Goal: Task Accomplishment & Management: Manage account settings

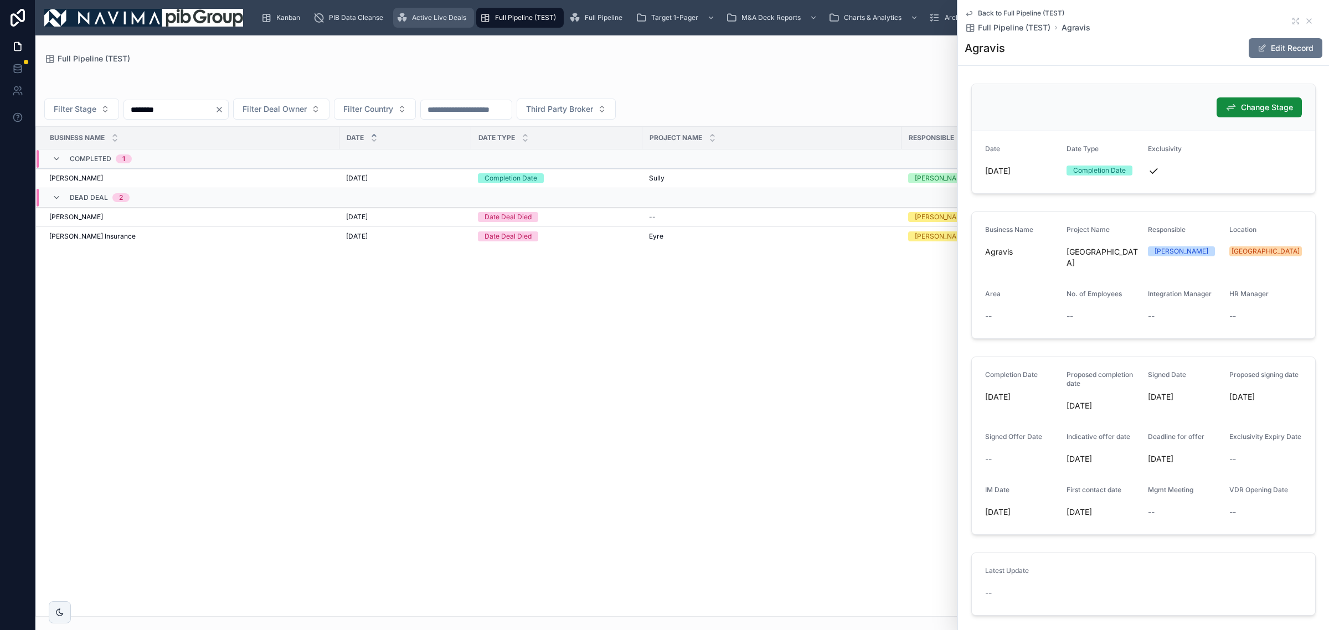
click at [444, 14] on span "Active Live Deals" at bounding box center [439, 17] width 54 height 9
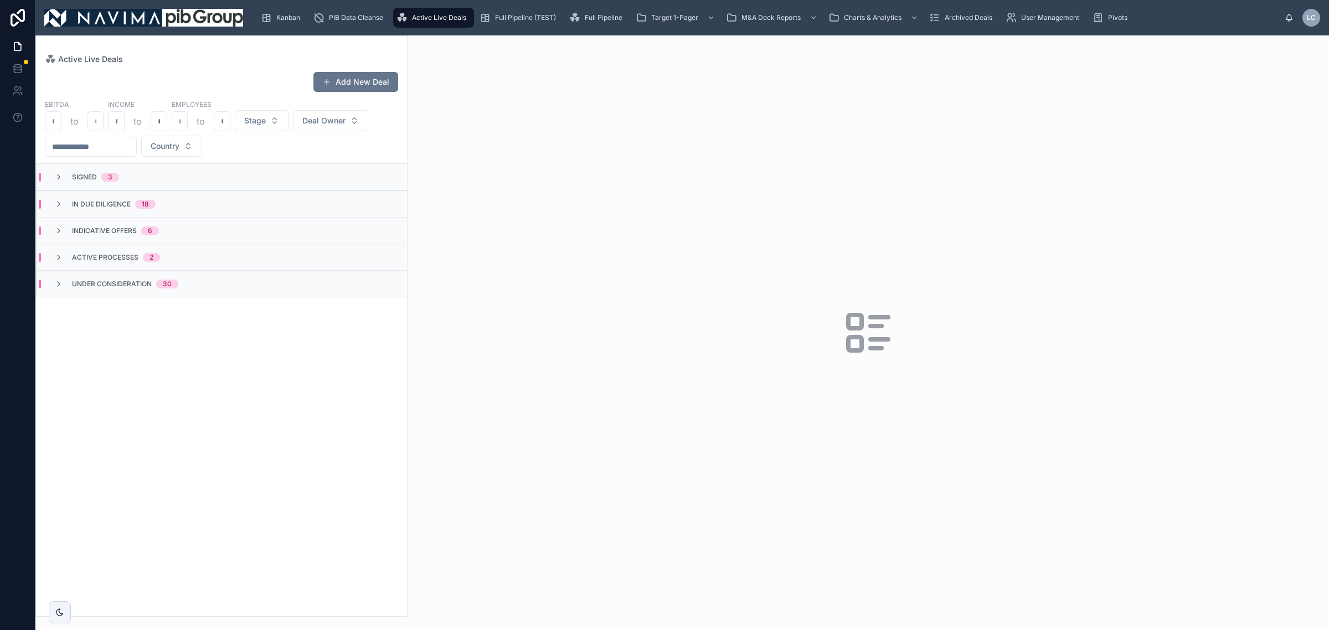
click at [161, 210] on div "In Due Diligence 18" at bounding box center [222, 203] width 370 height 27
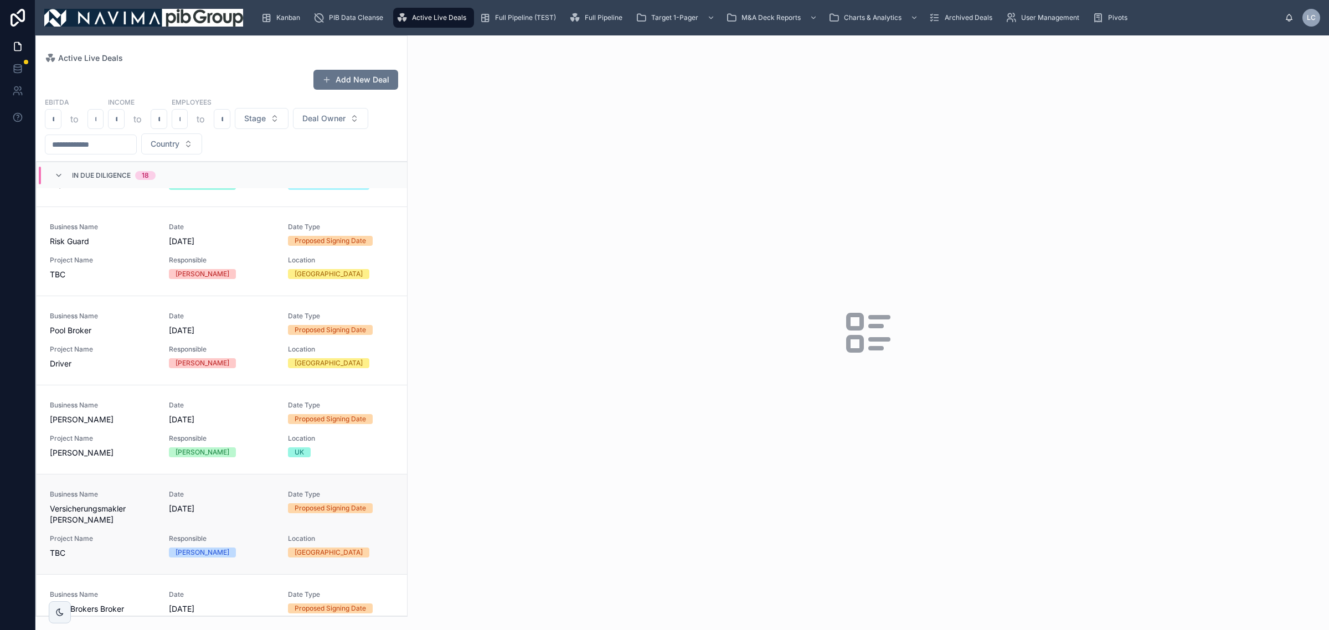
scroll to position [1307, 0]
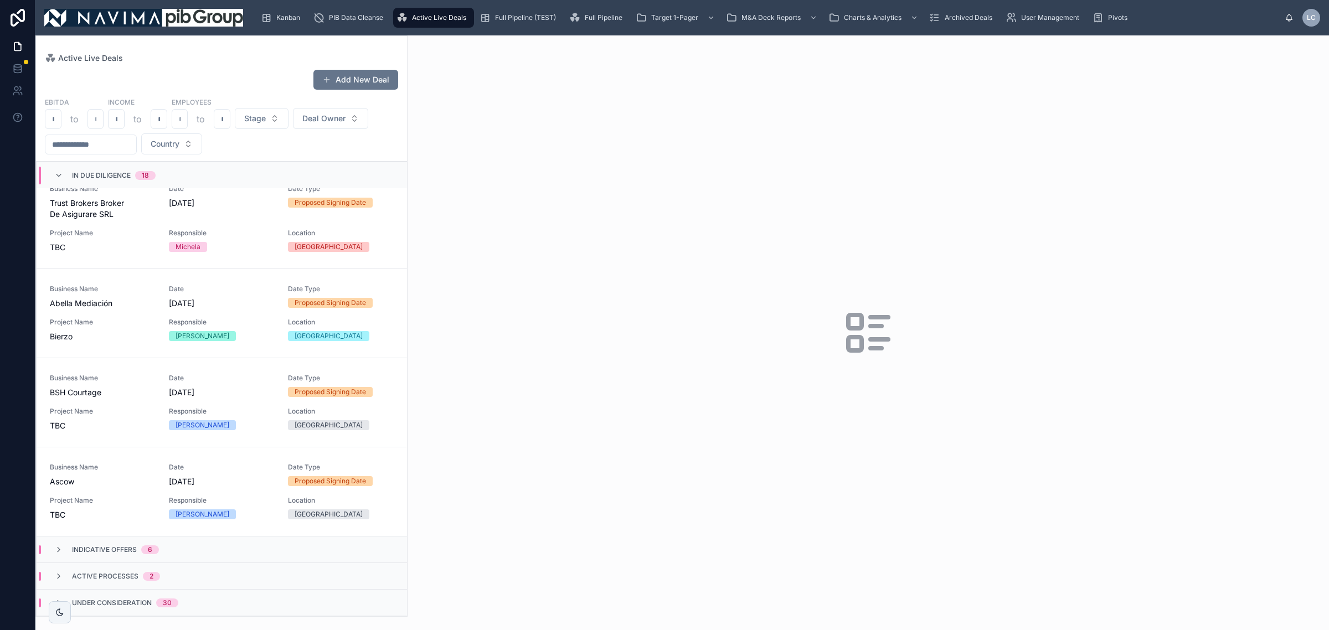
click at [189, 549] on div "Indicative Offers 6" at bounding box center [222, 549] width 370 height 27
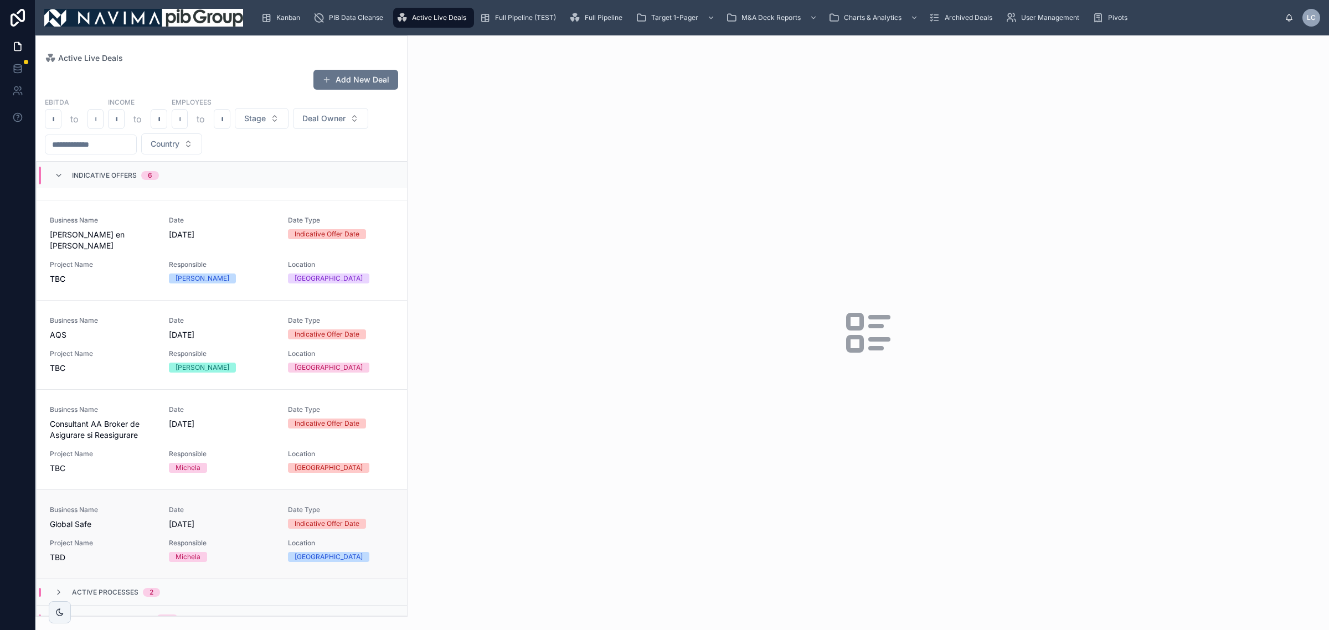
scroll to position [1880, 0]
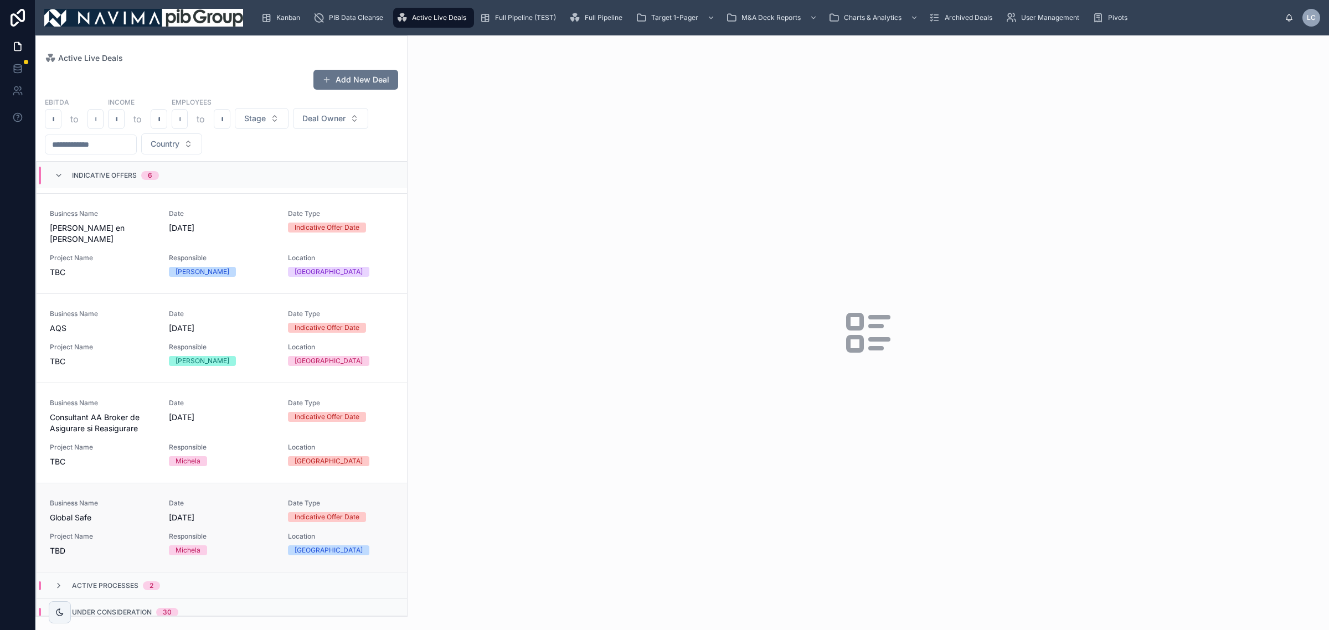
click at [170, 500] on div "Date [DATE]" at bounding box center [222, 511] width 106 height 24
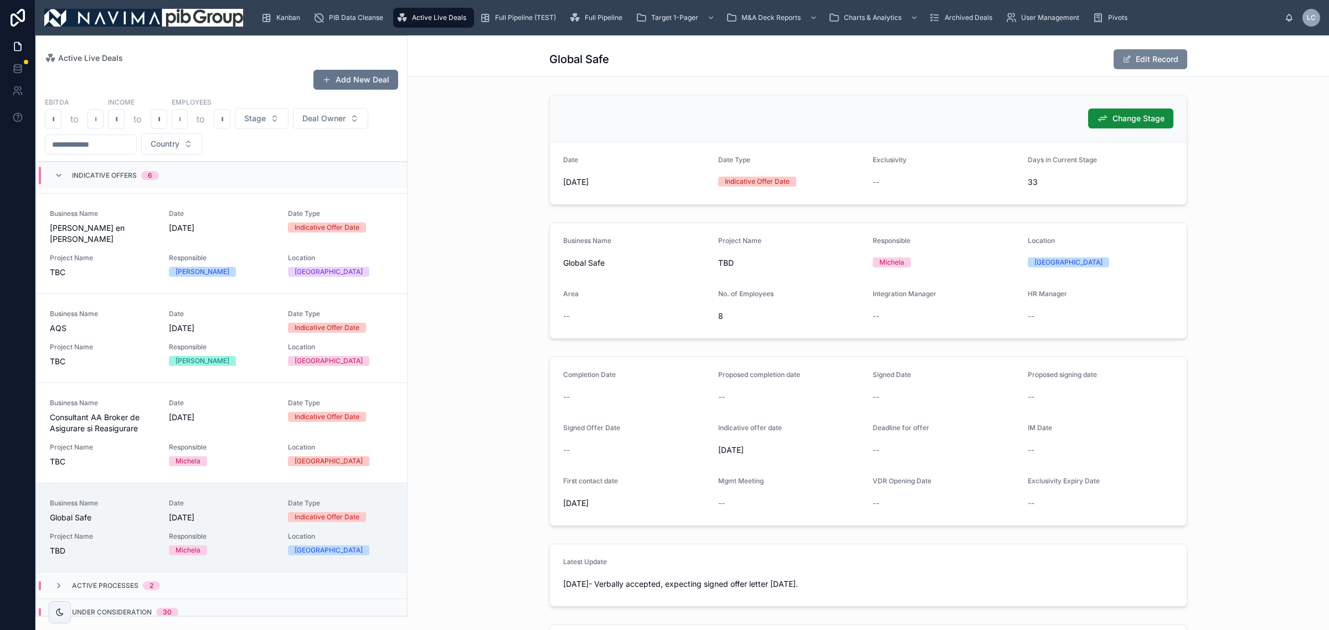
click at [1147, 62] on button "Edit Record" at bounding box center [1150, 59] width 74 height 20
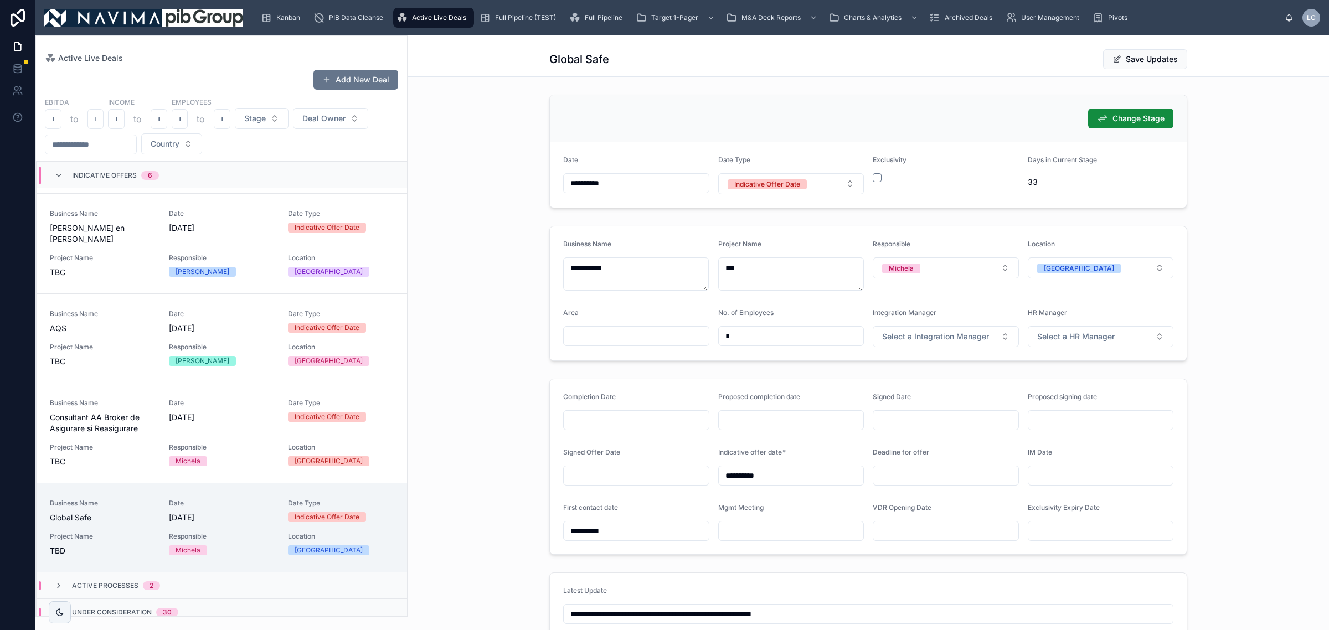
click at [676, 477] on input "text" at bounding box center [636, 476] width 145 height 16
click at [591, 374] on button "9" at bounding box center [591, 377] width 20 height 20
type input "**********"
click at [486, 422] on div "**********" at bounding box center [867, 466] width 921 height 185
click at [748, 185] on div "Indicative Offer Date" at bounding box center [767, 184] width 66 height 10
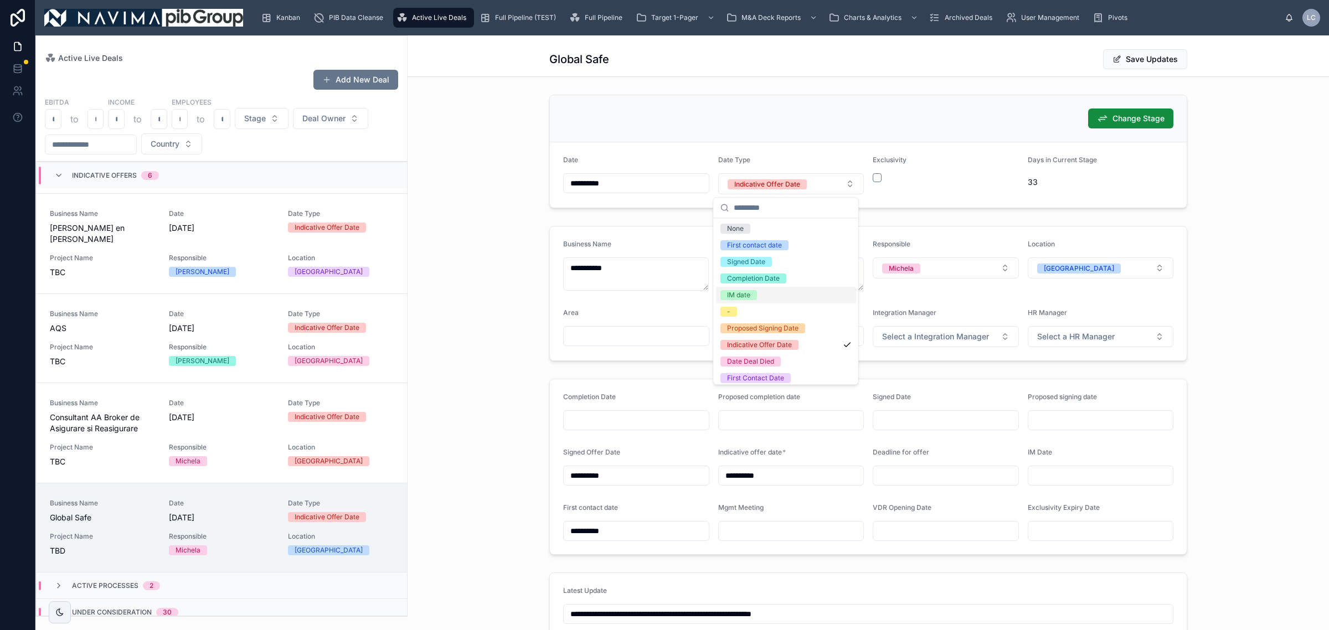
click at [1260, 290] on div "**********" at bounding box center [867, 293] width 921 height 144
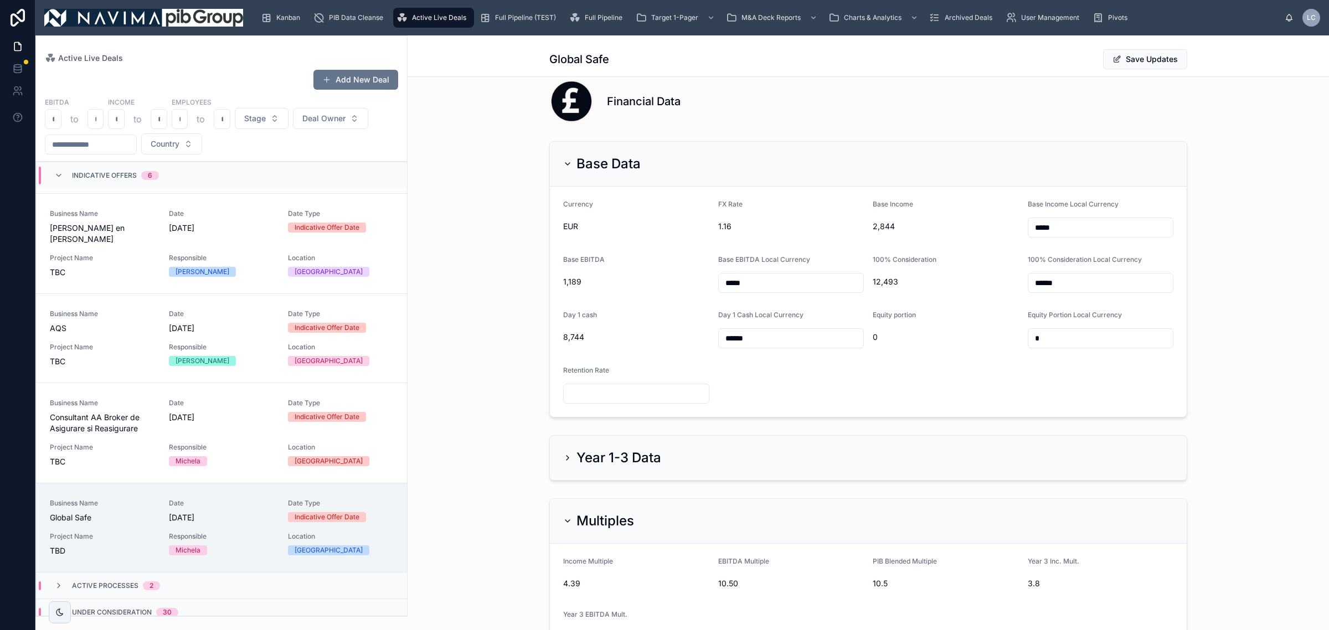
scroll to position [1384, 0]
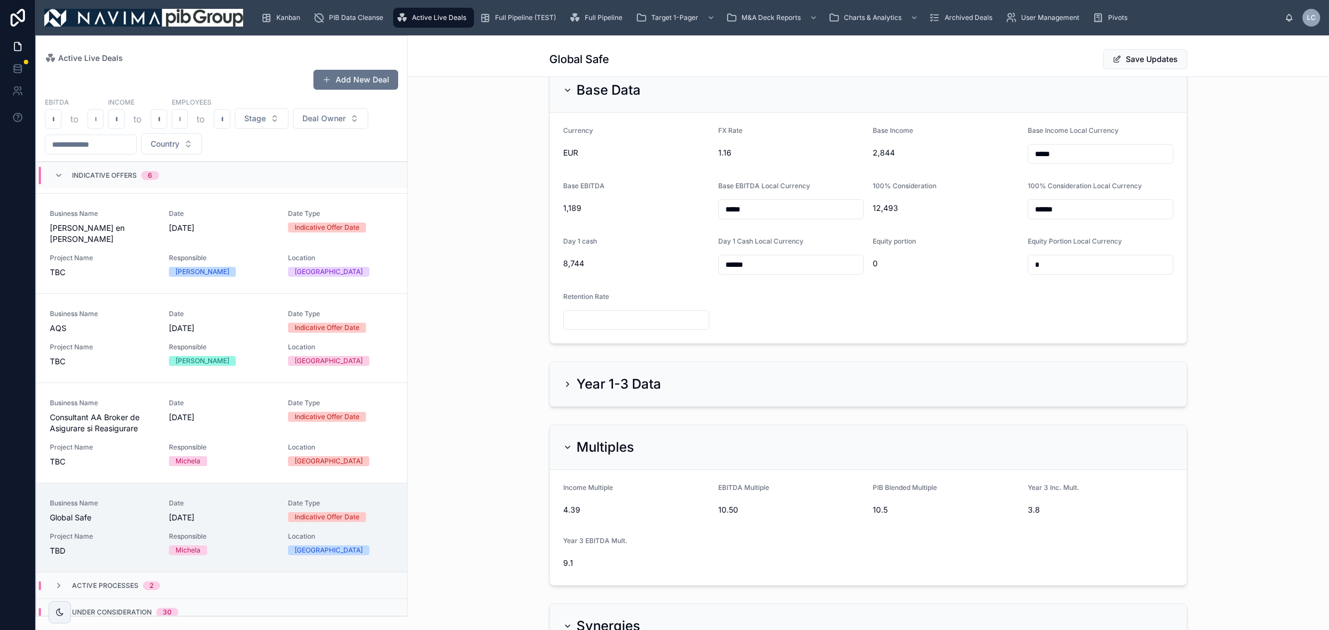
click at [563, 389] on icon at bounding box center [567, 384] width 9 height 9
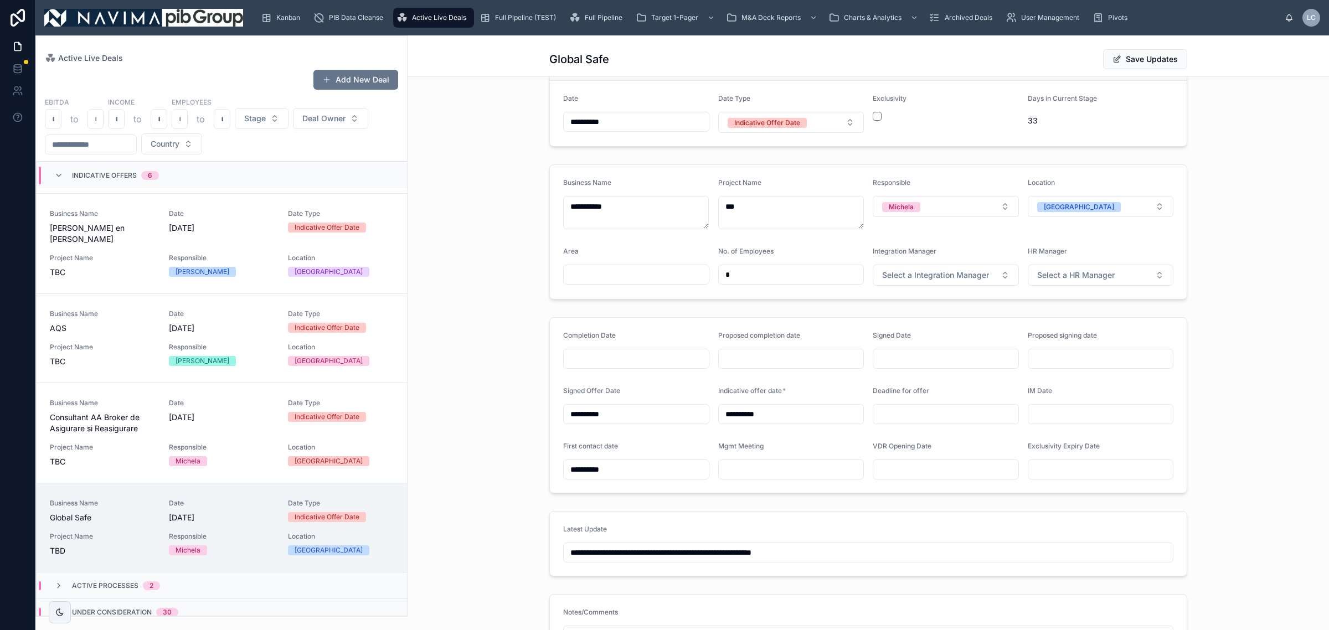
scroll to position [0, 0]
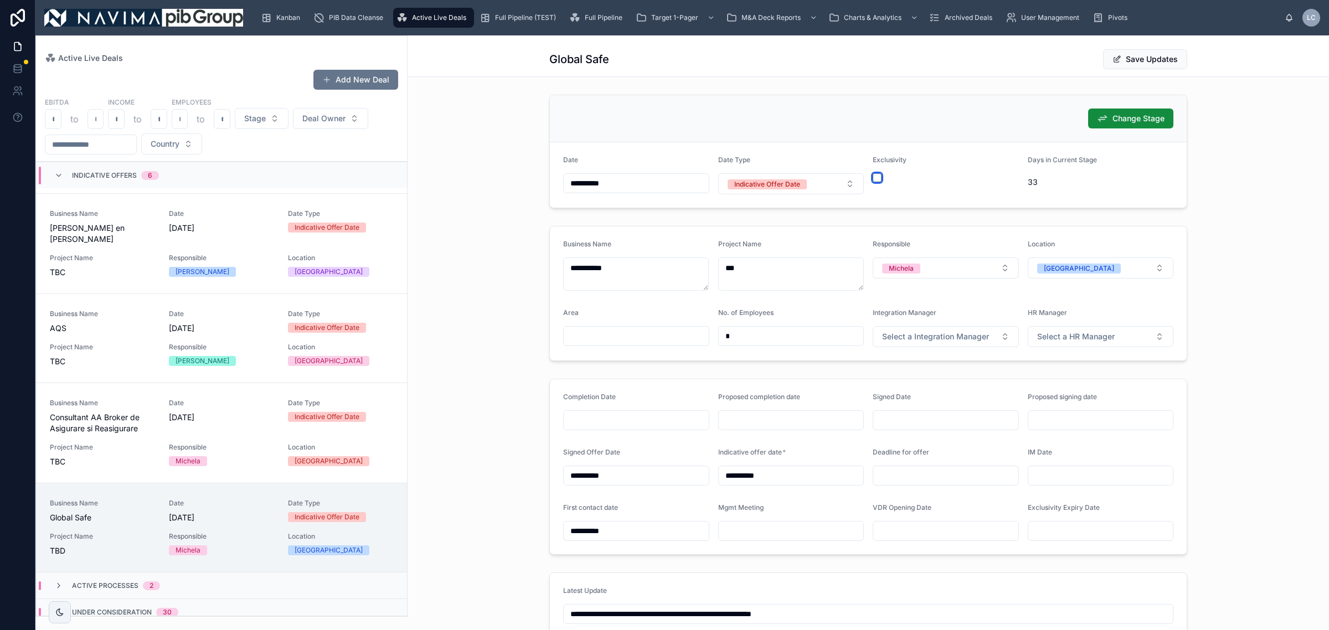
click at [873, 178] on button "button" at bounding box center [877, 177] width 9 height 9
click at [1075, 530] on input "text" at bounding box center [1100, 531] width 145 height 16
click at [1070, 367] on html "Kanban PIB Data Cleanse Active Live Deals Full Pipeline (TEST) Full Pipeline Ta…" at bounding box center [664, 315] width 1329 height 630
click at [1054, 432] on button "9" at bounding box center [1055, 432] width 20 height 20
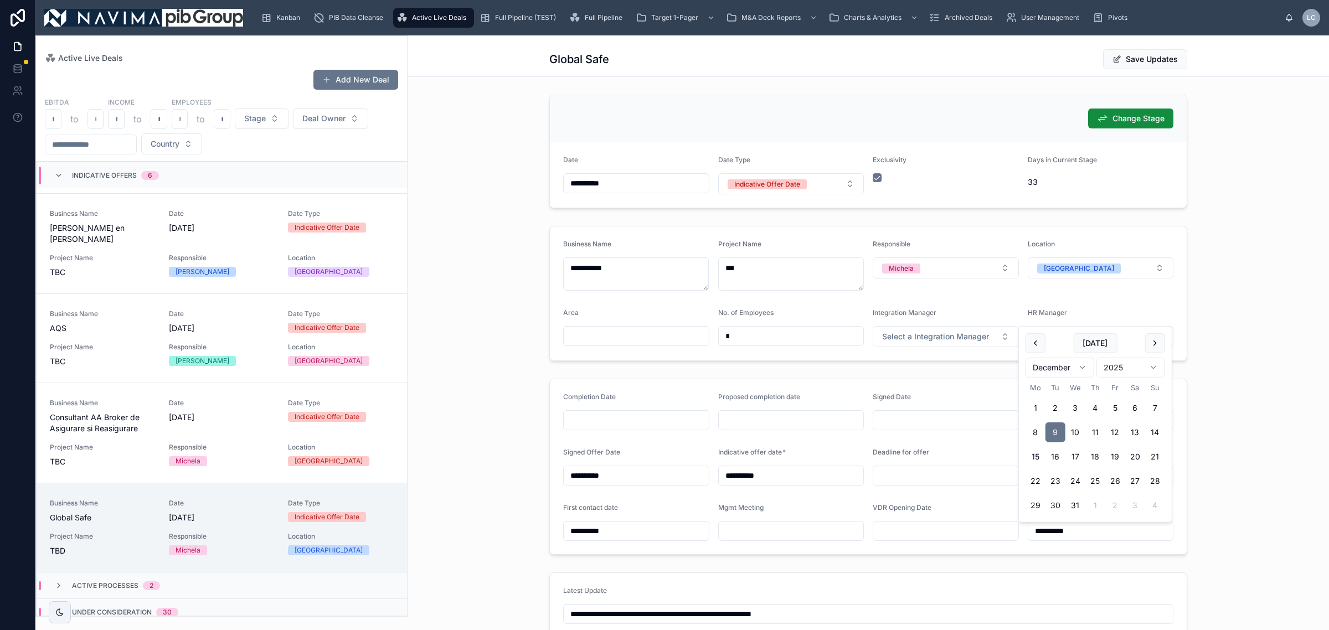
type input "**********"
click at [1220, 455] on div "**********" at bounding box center [867, 466] width 921 height 185
click at [613, 344] on input "text" at bounding box center [636, 336] width 145 height 16
click at [613, 338] on input "text" at bounding box center [636, 336] width 145 height 16
paste input "*******"
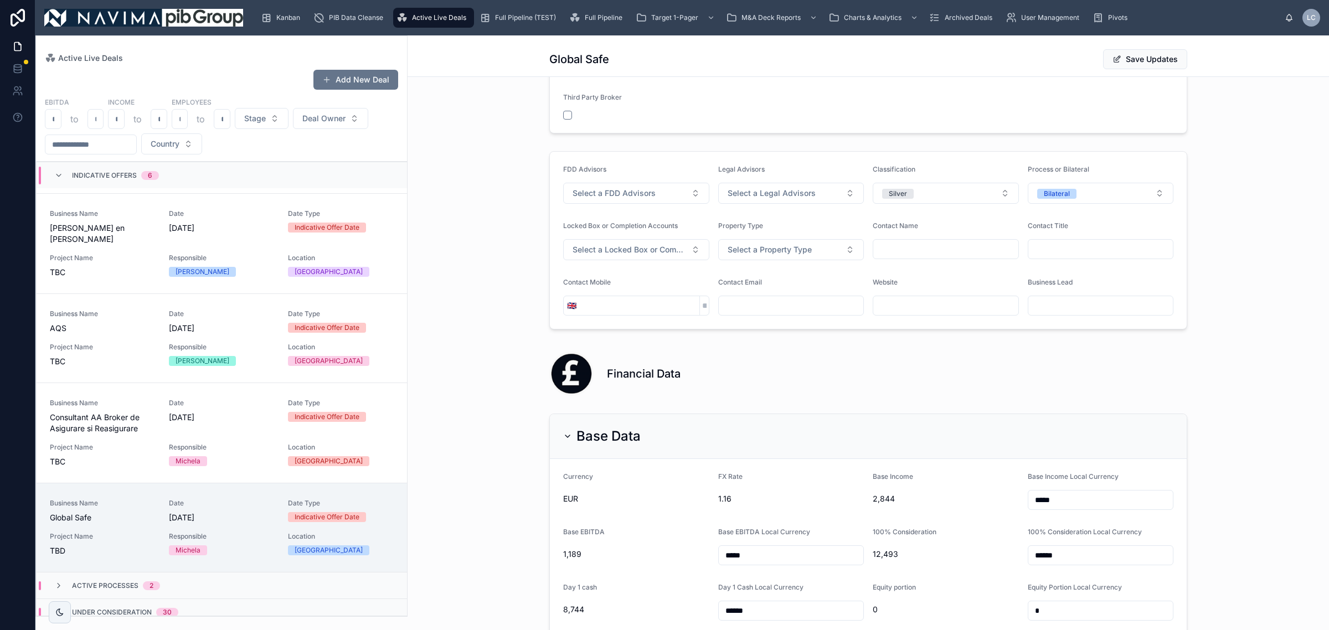
scroll to position [830, 0]
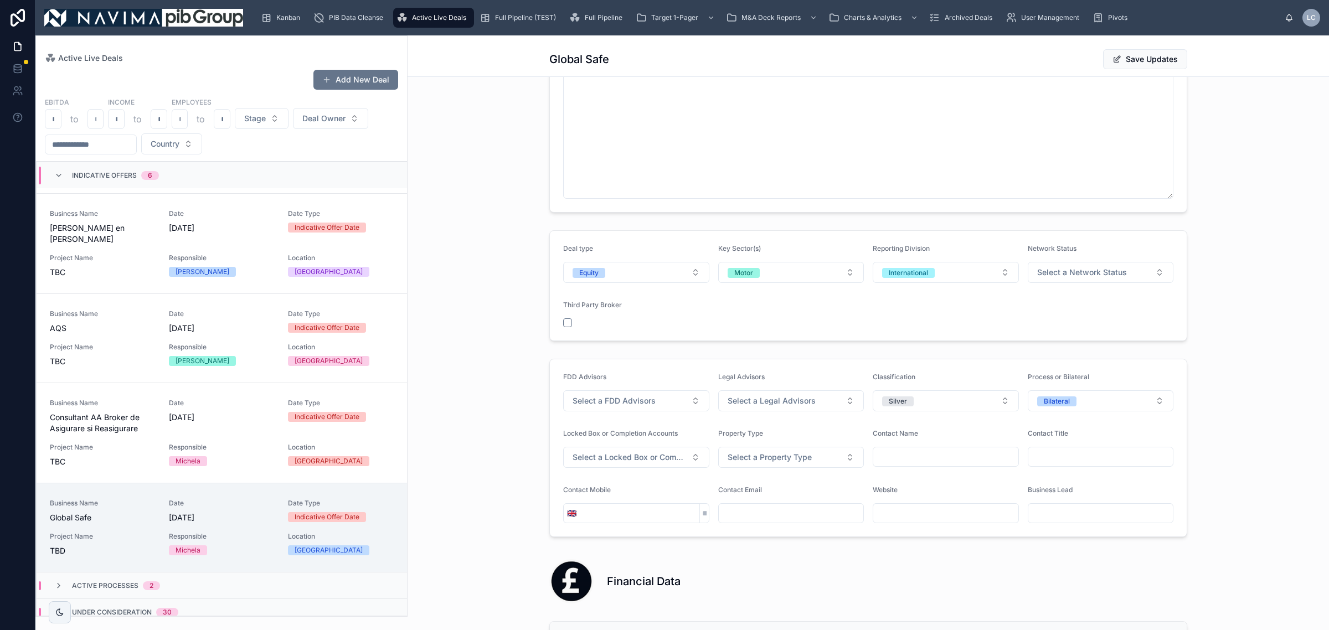
type input "*******"
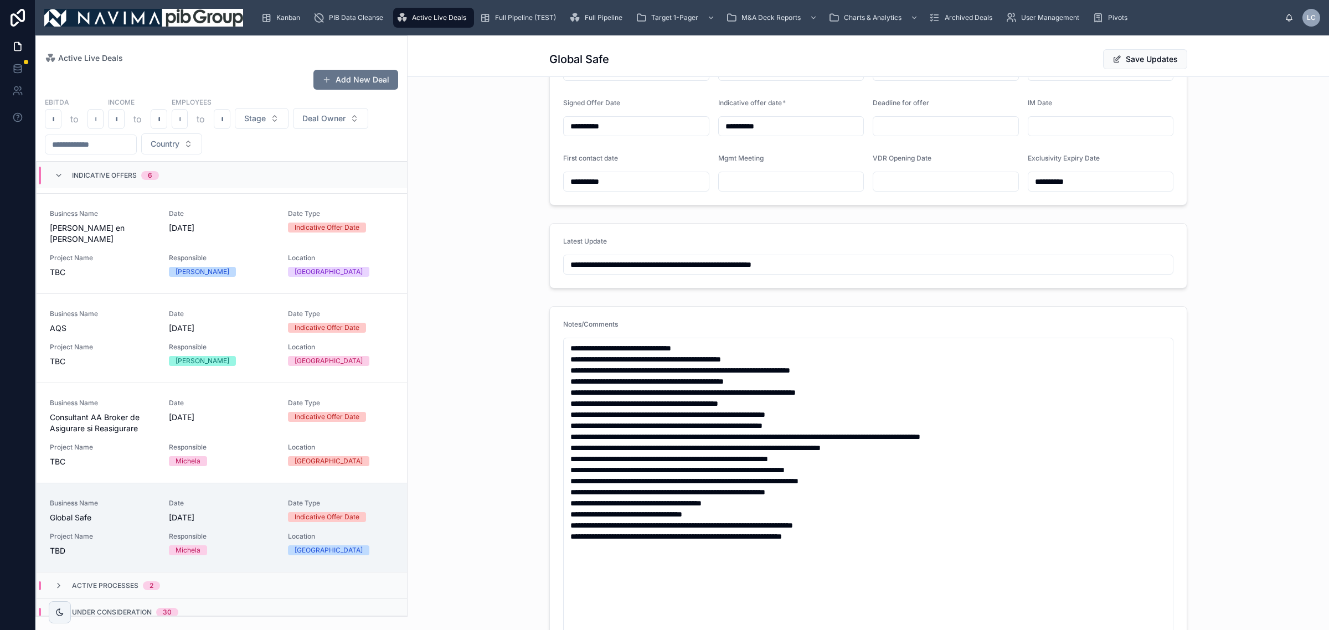
scroll to position [0, 0]
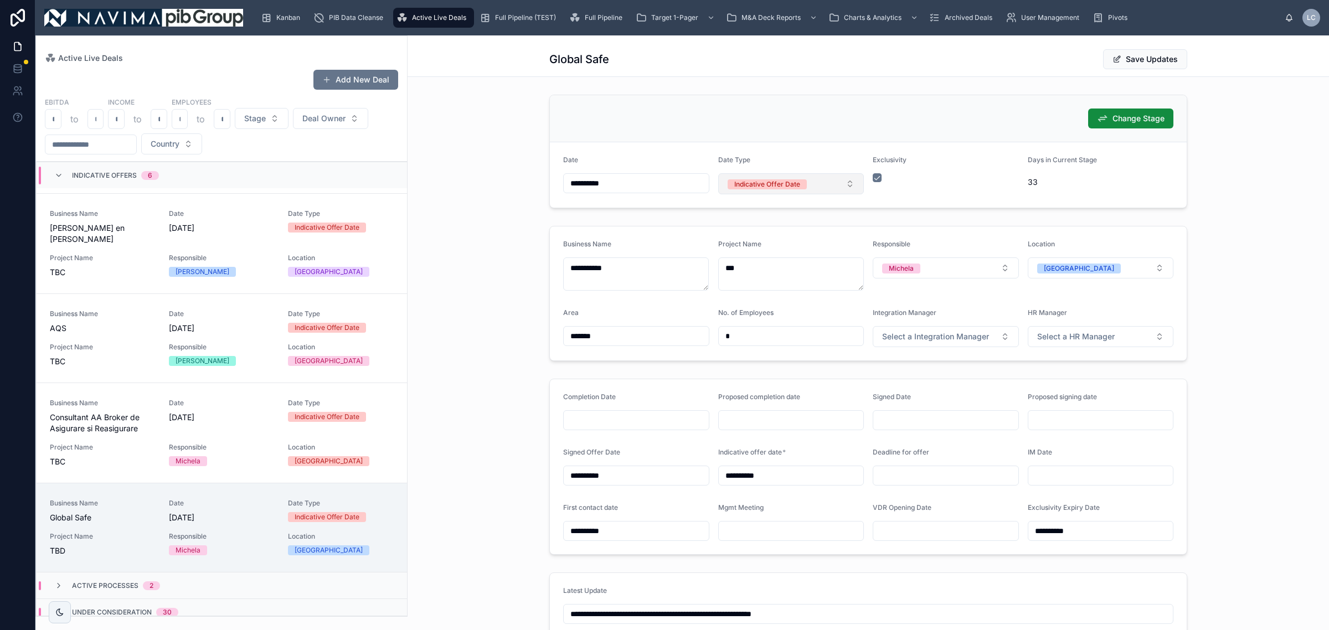
click at [767, 180] on div "Indicative Offer Date" at bounding box center [767, 184] width 66 height 10
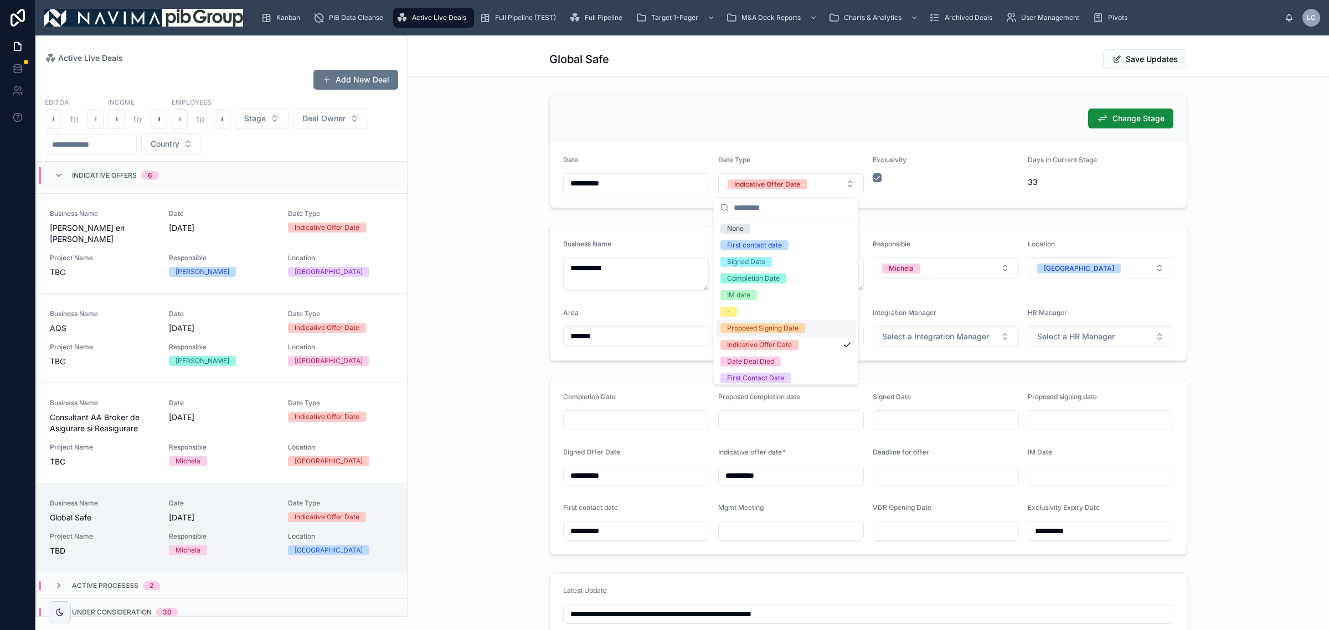
click at [784, 326] on div "Proposed Signing Date" at bounding box center [762, 328] width 71 height 10
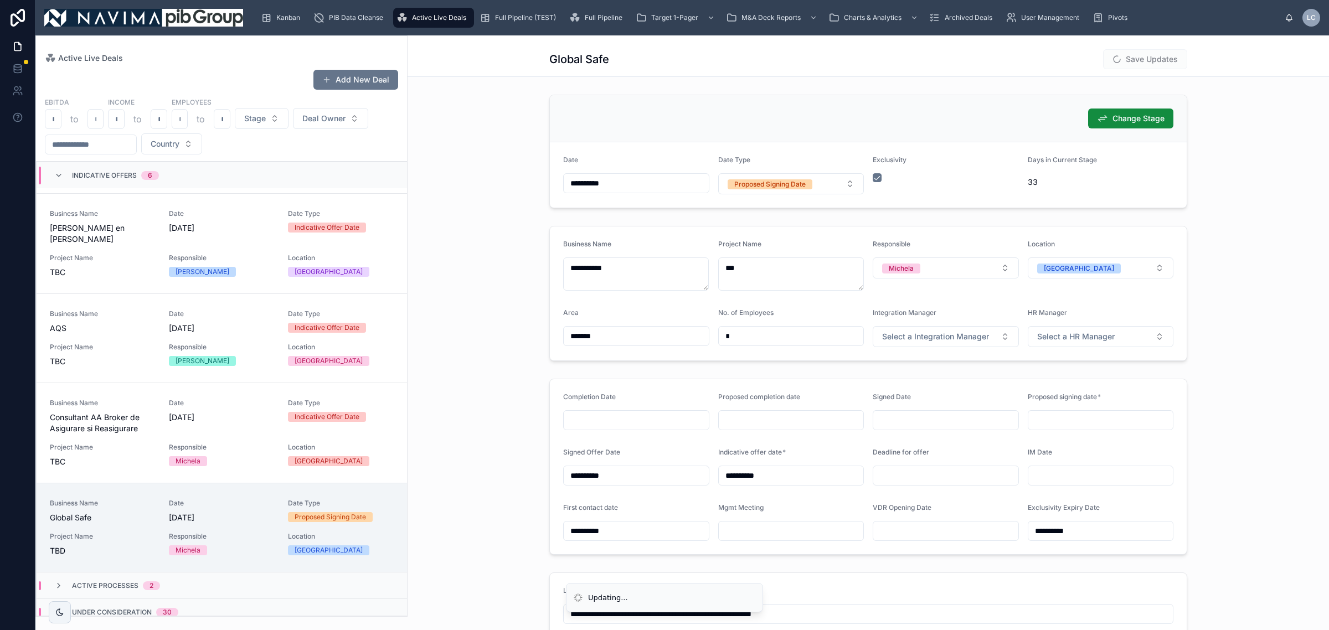
click at [615, 178] on input "**********" at bounding box center [636, 184] width 145 height 16
click at [624, 235] on html "Kanban PIB Data Cleanse Active Live Deals Full Pipeline (TEST) Full Pipeline Ta…" at bounding box center [664, 315] width 1329 height 630
click at [599, 231] on html "Kanban PIB Data Cleanse Active Live Deals Full Pipeline (TEST) Full Pipeline Ta…" at bounding box center [664, 315] width 1329 height 630
click at [580, 234] on html "Kanban PIB Data Cleanse Active Live Deals Full Pipeline (TEST) Full Pipeline Ta…" at bounding box center [664, 315] width 1329 height 630
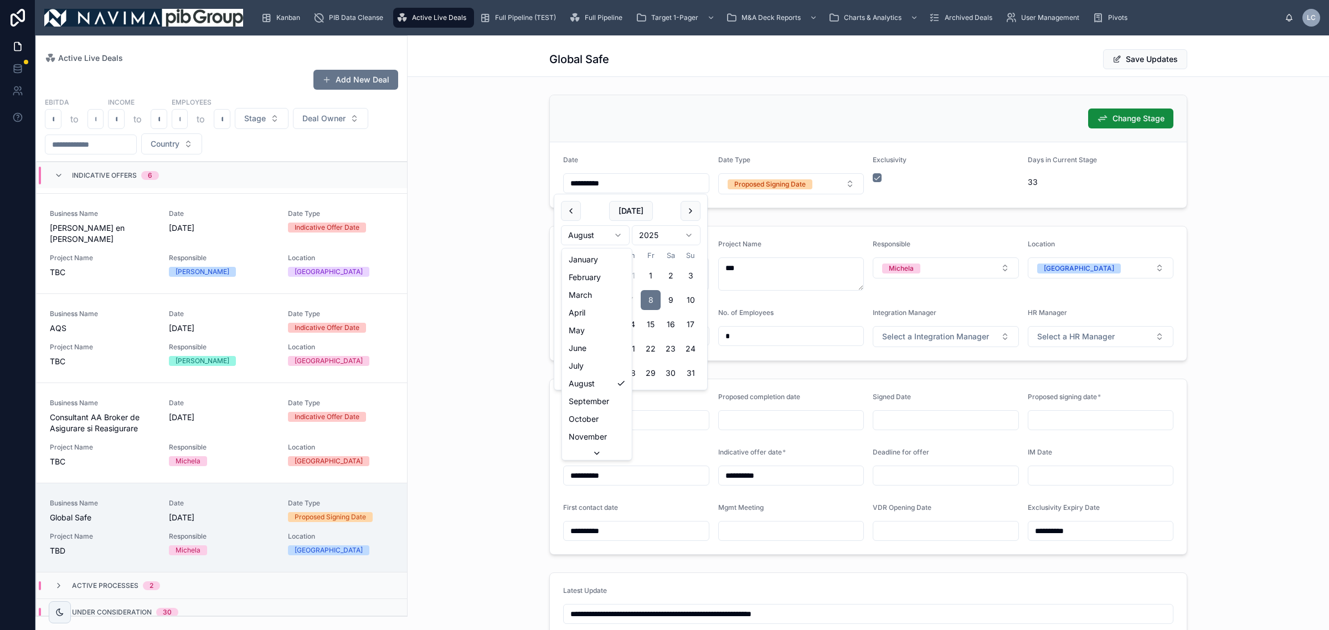
click at [602, 230] on html "Kanban PIB Data Cleanse Active Live Deals Full Pipeline (TEST) Full Pipeline Ta…" at bounding box center [664, 315] width 1329 height 630
click at [570, 327] on button "15" at bounding box center [571, 324] width 20 height 20
type input "**********"
click at [524, 335] on div "**********" at bounding box center [867, 293] width 921 height 144
click at [758, 428] on input "text" at bounding box center [791, 420] width 145 height 16
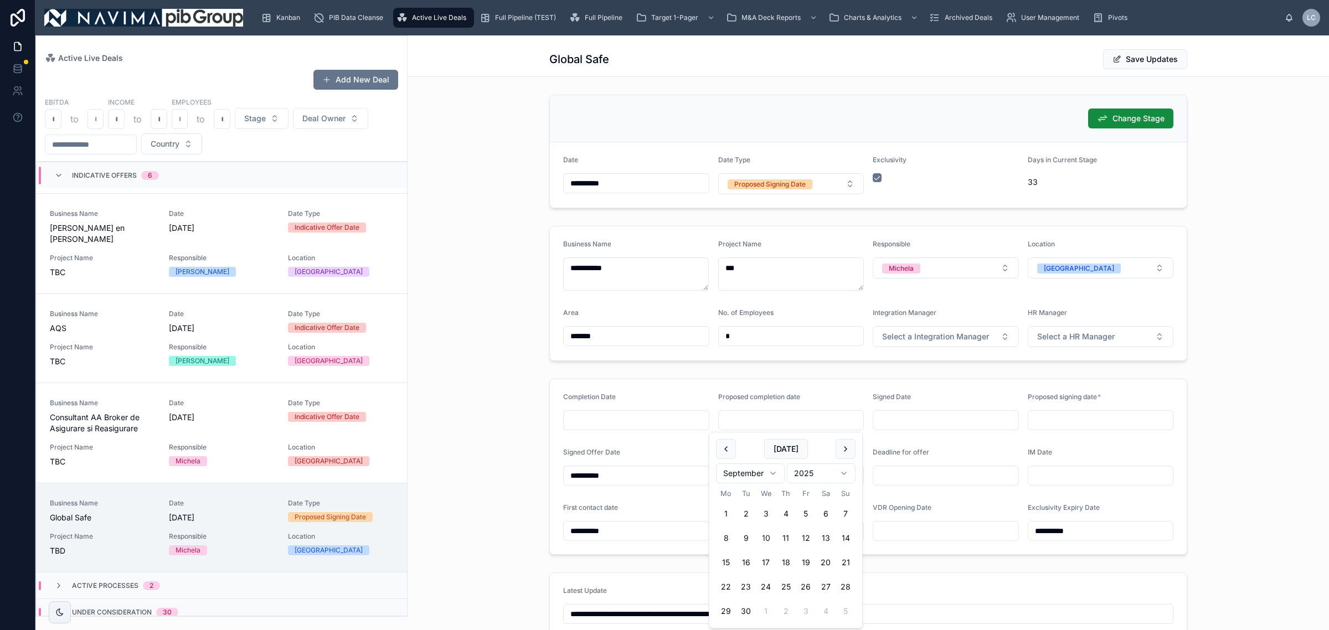
click at [770, 472] on html "Kanban PIB Data Cleanse Active Live Deals Full Pipeline (TEST) Full Pipeline Ta…" at bounding box center [664, 315] width 1329 height 630
click at [728, 559] on button "15" at bounding box center [726, 563] width 20 height 20
type input "**********"
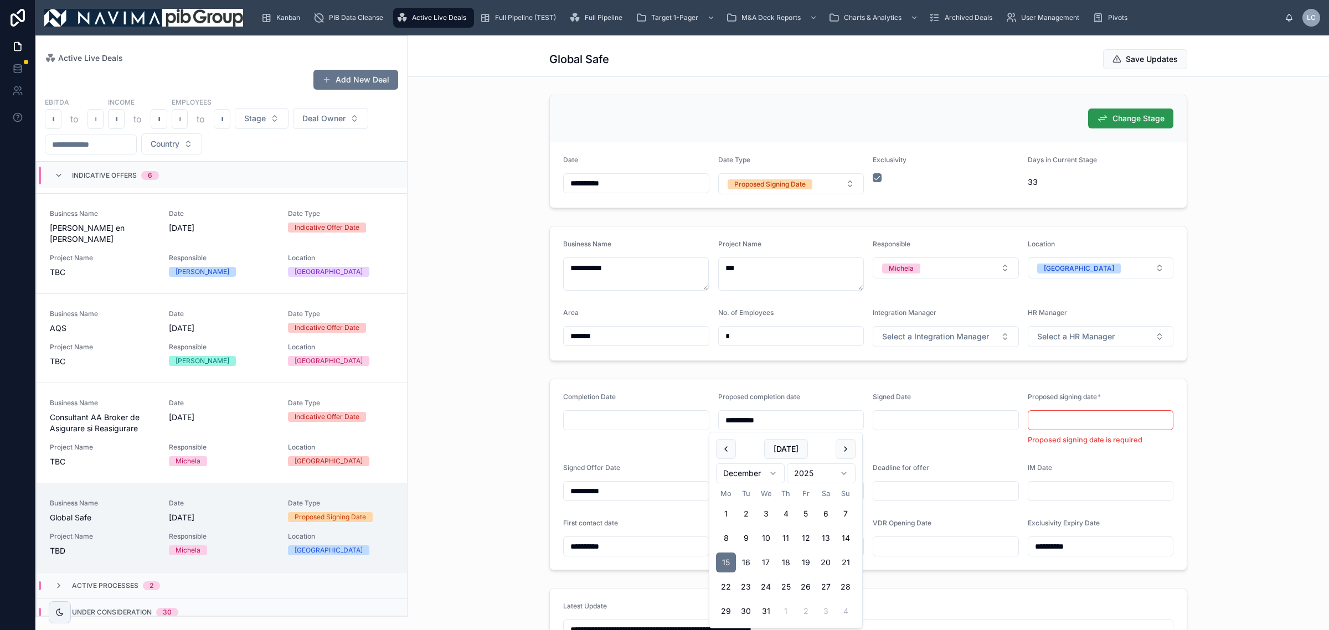
click at [1120, 116] on span "Change Stage" at bounding box center [1138, 118] width 52 height 11
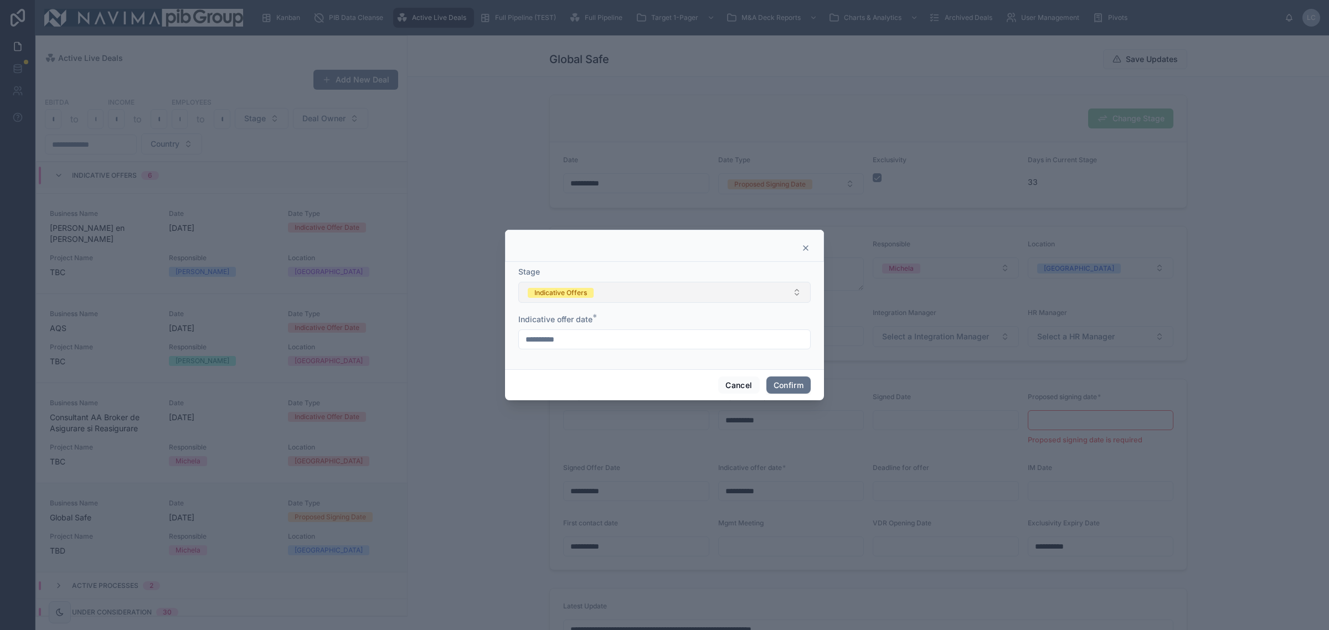
click at [628, 298] on button "Indicative Offers" at bounding box center [664, 292] width 292 height 21
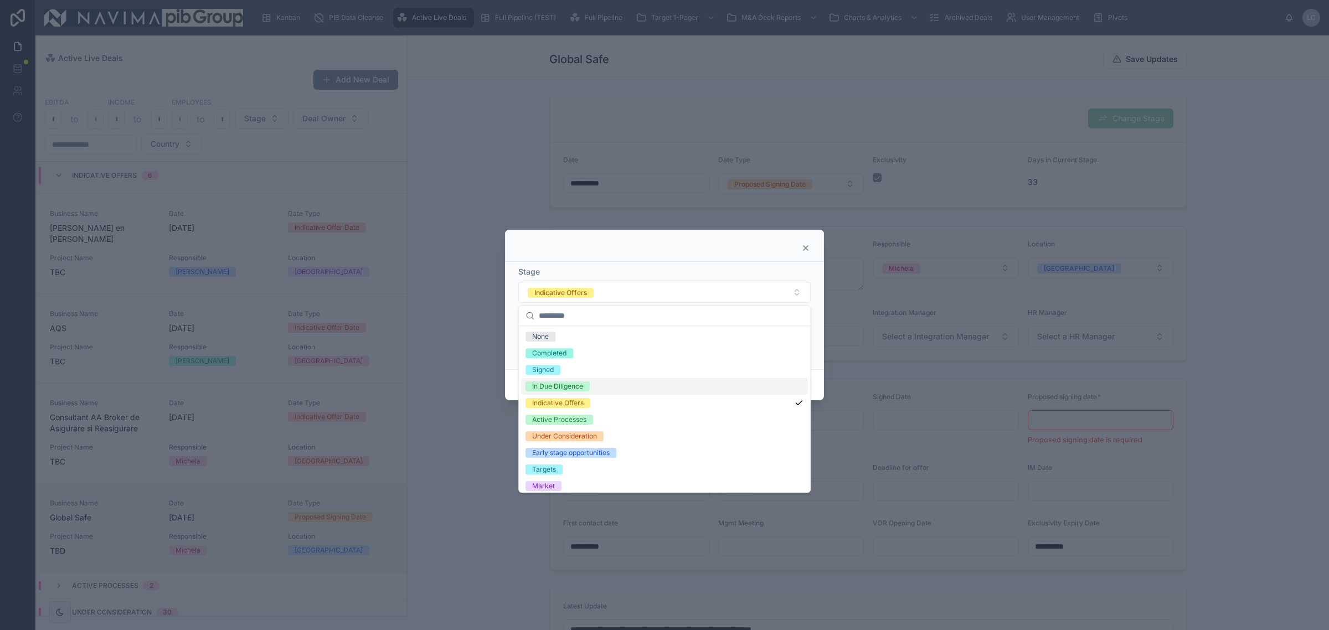
click at [580, 388] on div "In Due Diligence" at bounding box center [557, 386] width 51 height 10
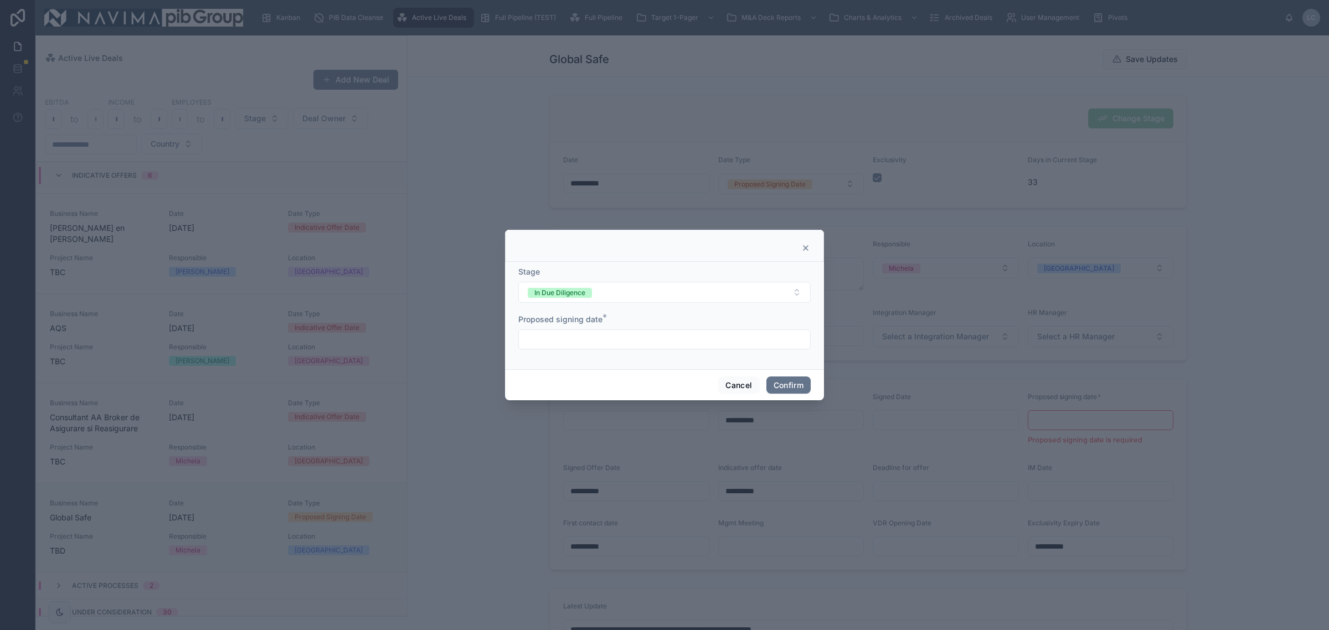
click at [584, 327] on div "Proposed signing date *" at bounding box center [664, 331] width 292 height 35
click at [589, 336] on input "text" at bounding box center [664, 340] width 291 height 16
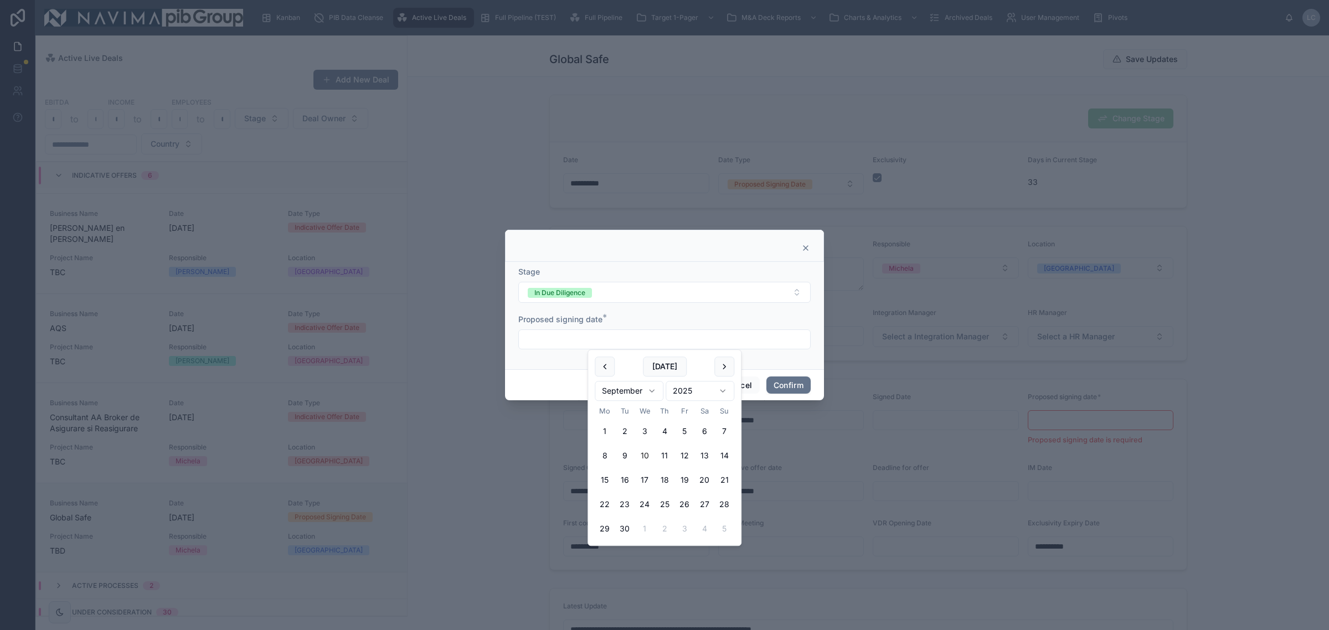
click at [638, 398] on html "Kanban PIB Data Cleanse Active Live Deals Full Pipeline (TEST) Full Pipeline Ta…" at bounding box center [664, 315] width 1329 height 630
click at [603, 477] on button "15" at bounding box center [605, 480] width 20 height 20
type input "**********"
click at [783, 391] on button "Confirm" at bounding box center [788, 385] width 44 height 18
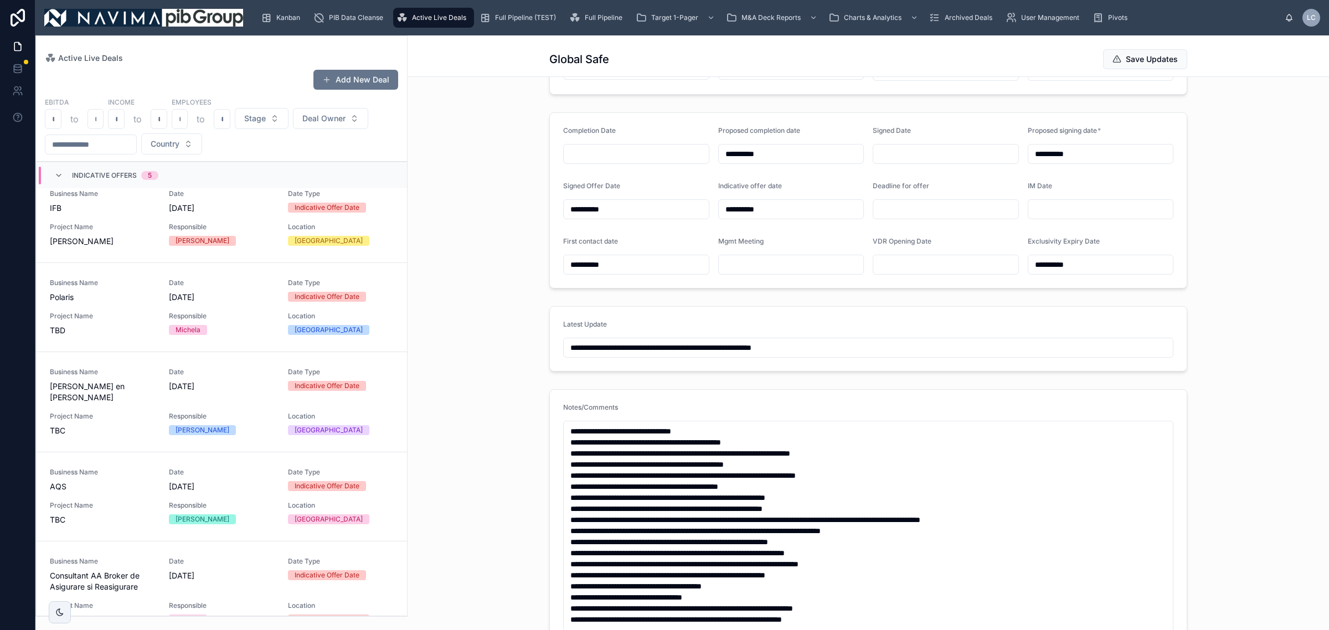
scroll to position [277, 0]
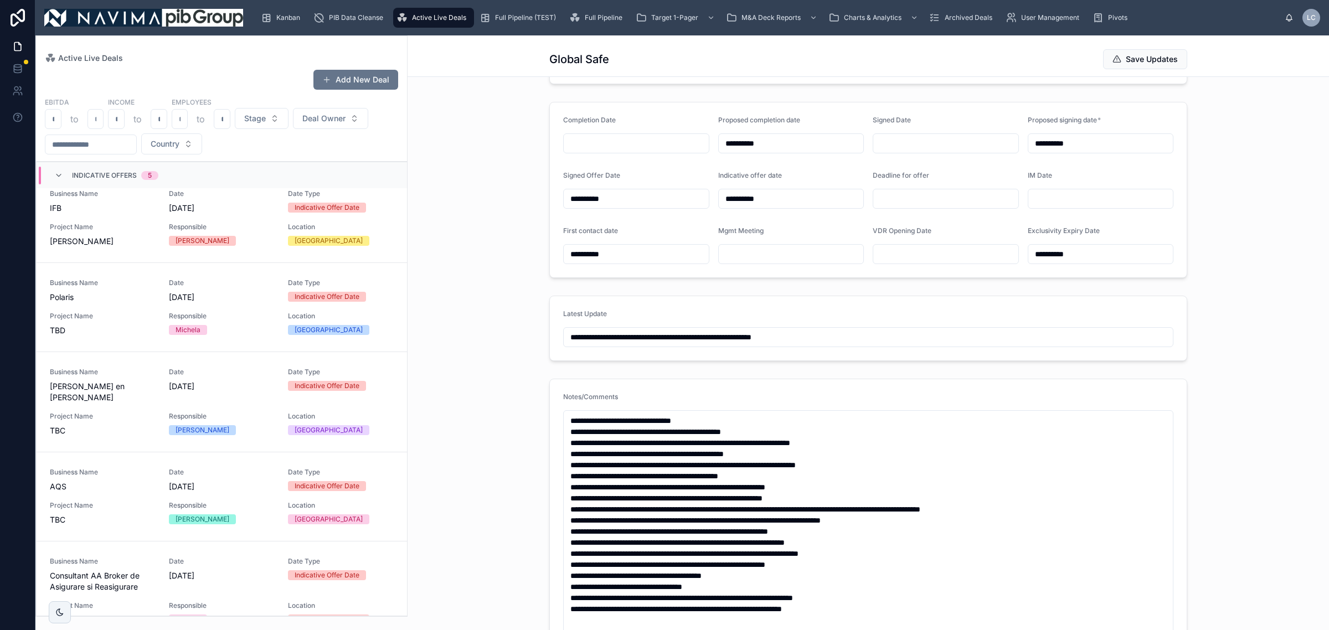
drag, startPoint x: 927, startPoint y: 335, endPoint x: 488, endPoint y: 335, distance: 439.0
click at [488, 335] on div "**********" at bounding box center [867, 328] width 921 height 74
click at [1167, 389] on form "Notes/Comments" at bounding box center [868, 572] width 637 height 386
click at [1129, 66] on button "Save Updates" at bounding box center [1145, 59] width 84 height 20
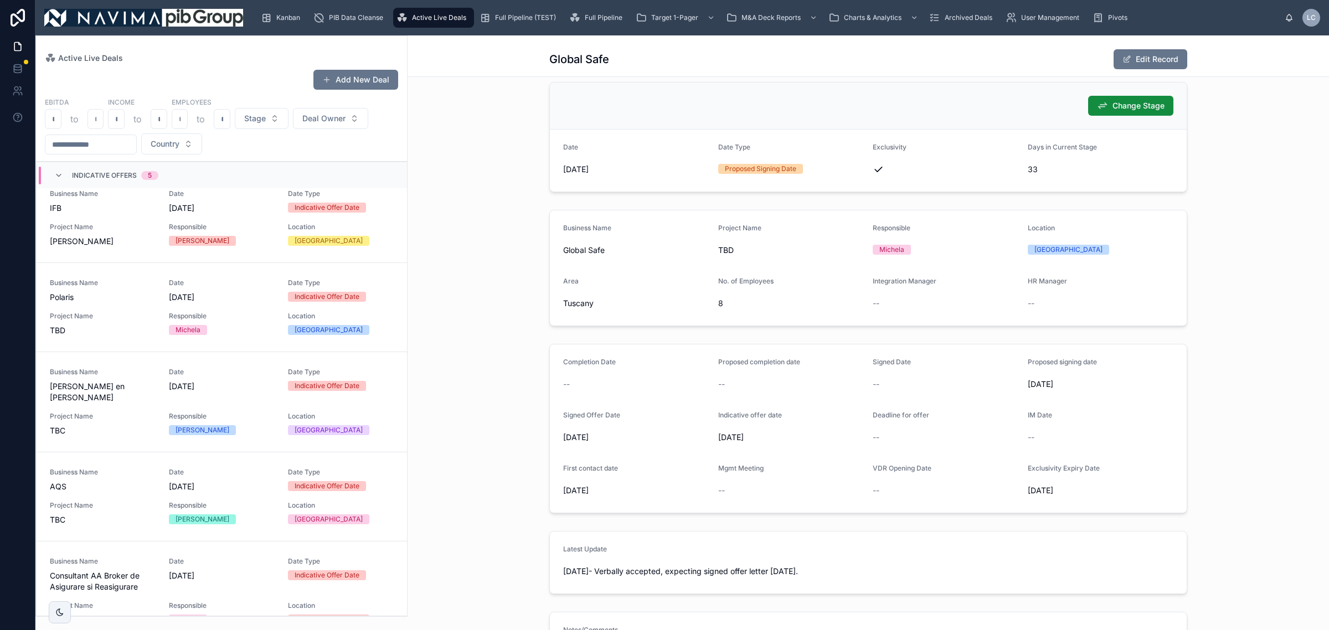
scroll to position [0, 0]
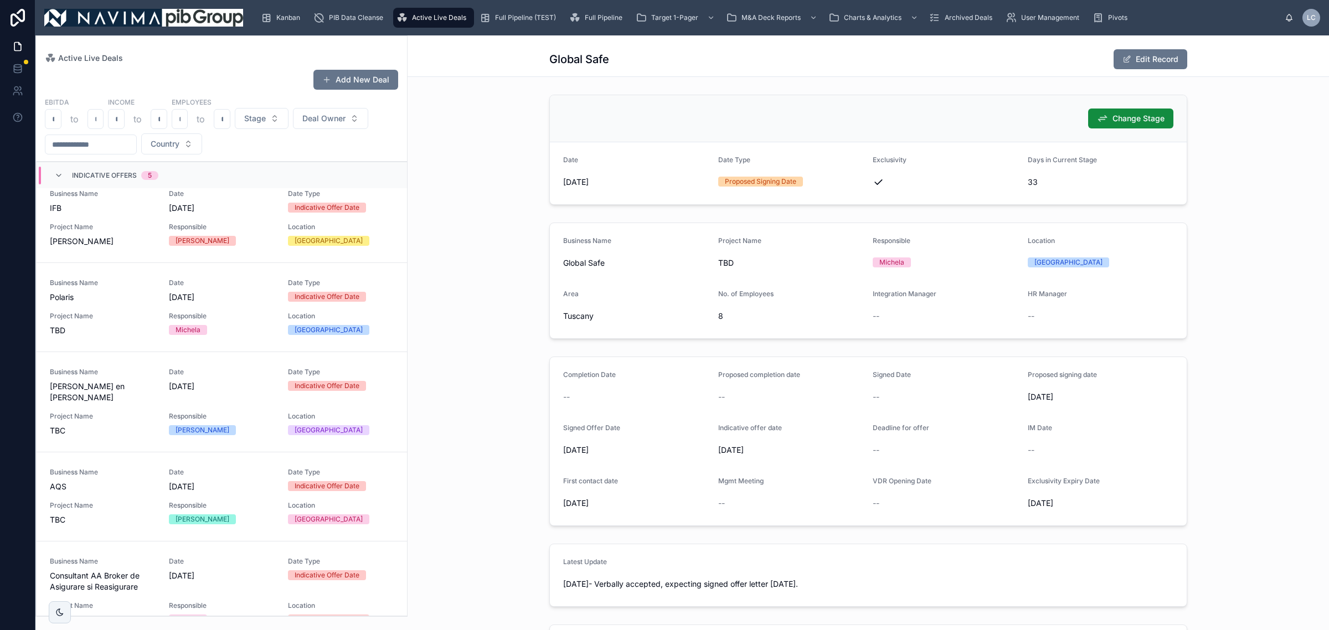
click at [1134, 46] on div "Active Live Deals Global Safe Edit Record" at bounding box center [868, 55] width 638 height 41
click at [1138, 53] on button "Edit Record" at bounding box center [1150, 59] width 74 height 20
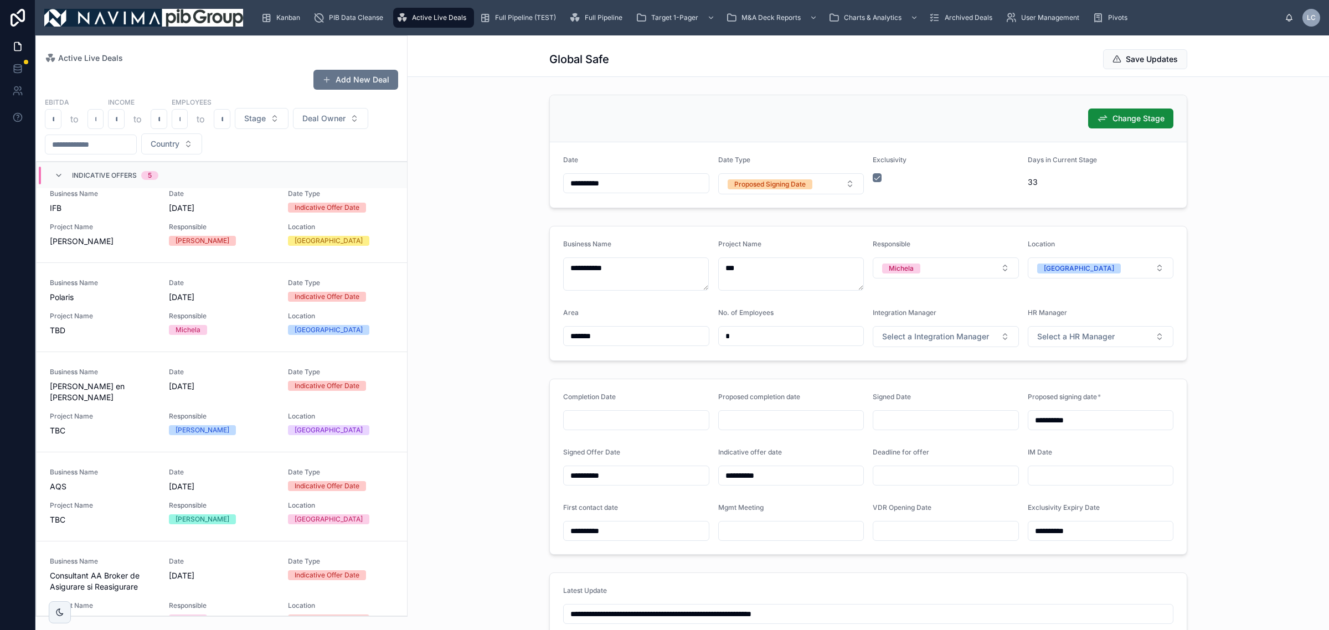
click at [787, 419] on div "Proposed completion date" at bounding box center [791, 412] width 146 height 38
click at [787, 419] on input "text" at bounding box center [791, 420] width 145 height 16
click at [742, 469] on html "Kanban PIB Data Cleanse Active Live Deals Full Pipeline (TEST) Full Pipeline Ta…" at bounding box center [664, 315] width 1329 height 630
click at [725, 563] on button "15" at bounding box center [726, 563] width 20 height 20
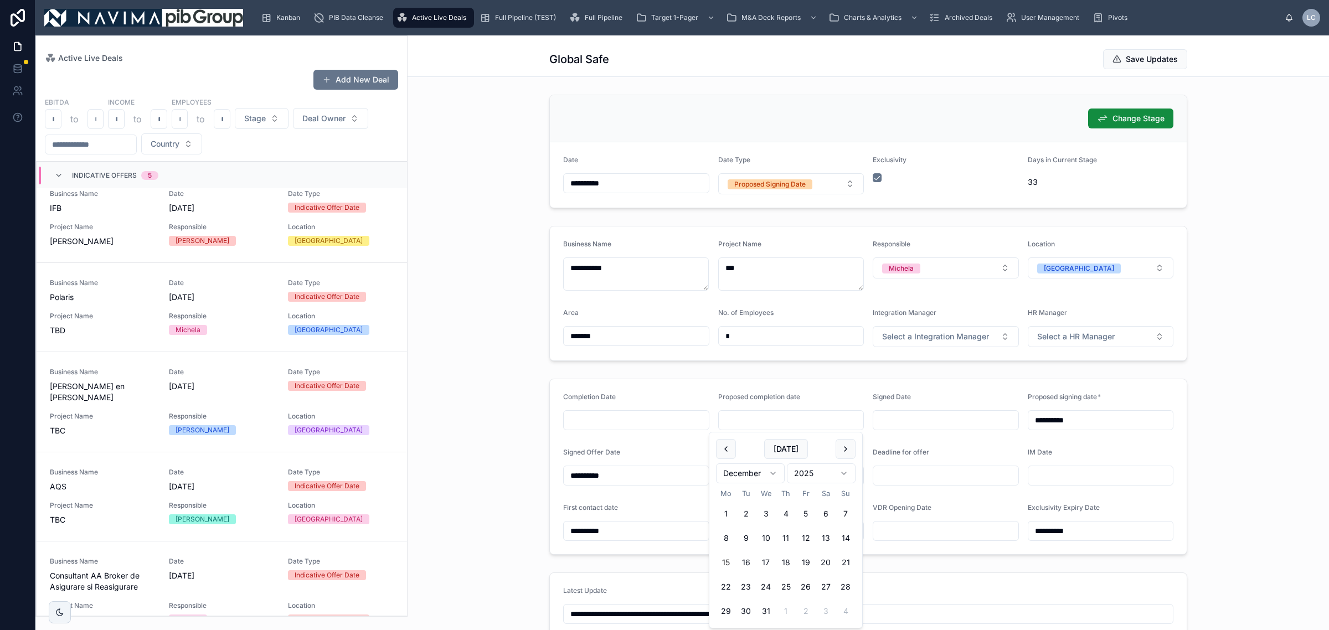
type input "**********"
click at [1142, 115] on span "Change Stage" at bounding box center [1138, 118] width 52 height 11
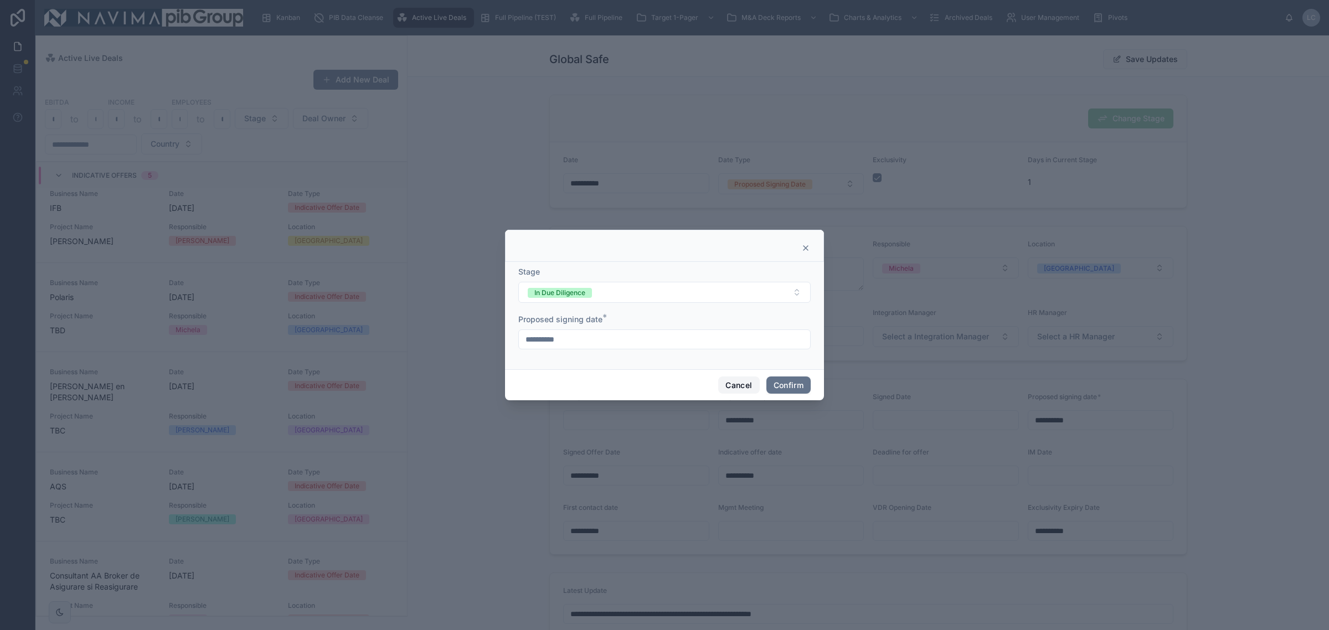
click at [745, 385] on button "Cancel" at bounding box center [738, 385] width 41 height 18
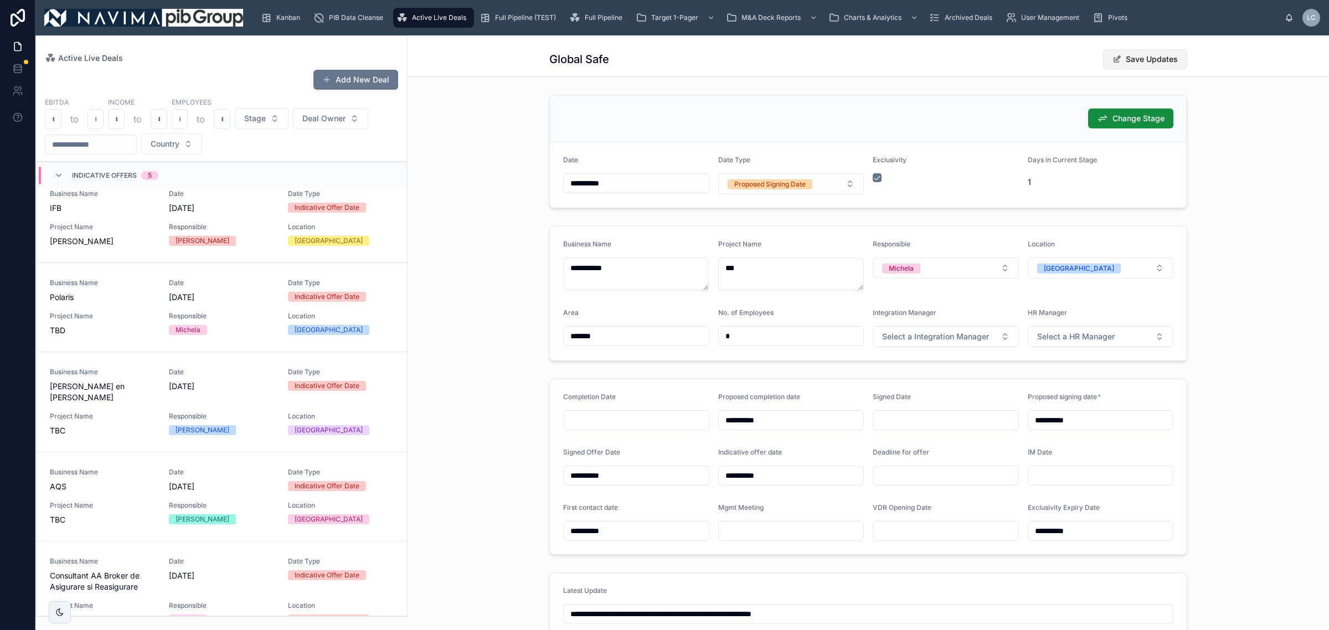
drag, startPoint x: 1128, startPoint y: 55, endPoint x: 1122, endPoint y: 50, distance: 8.2
click at [1127, 54] on button "Save Updates" at bounding box center [1145, 59] width 84 height 20
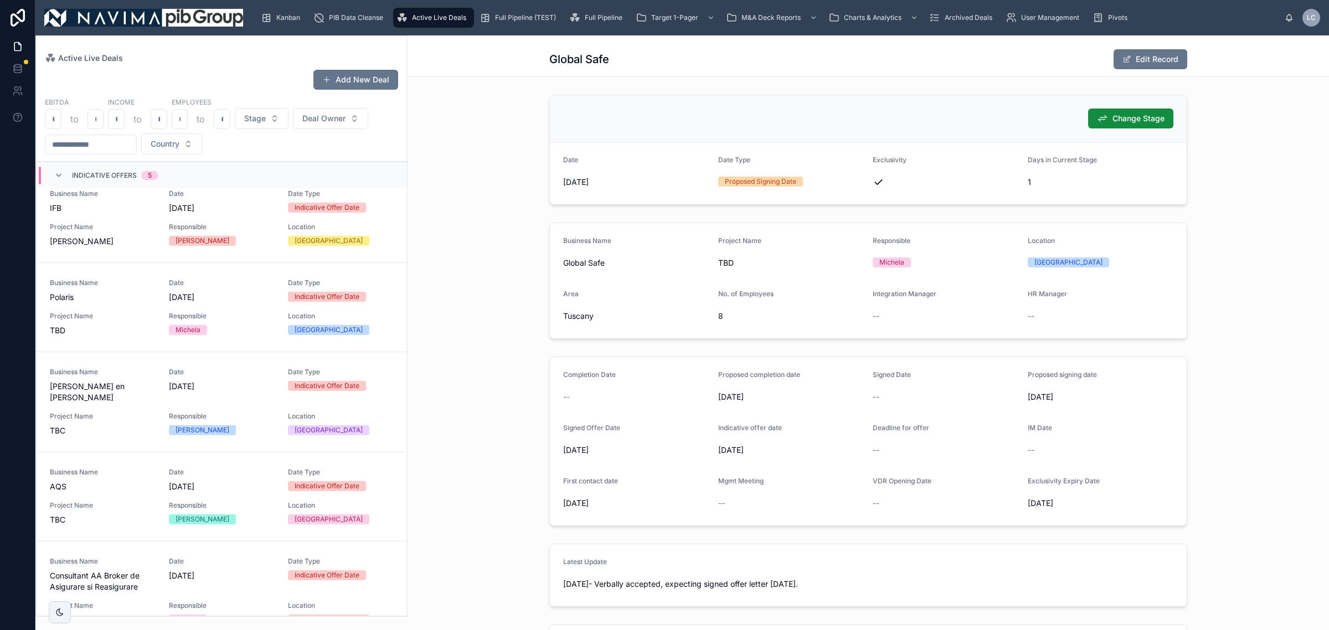
scroll to position [1880, 0]
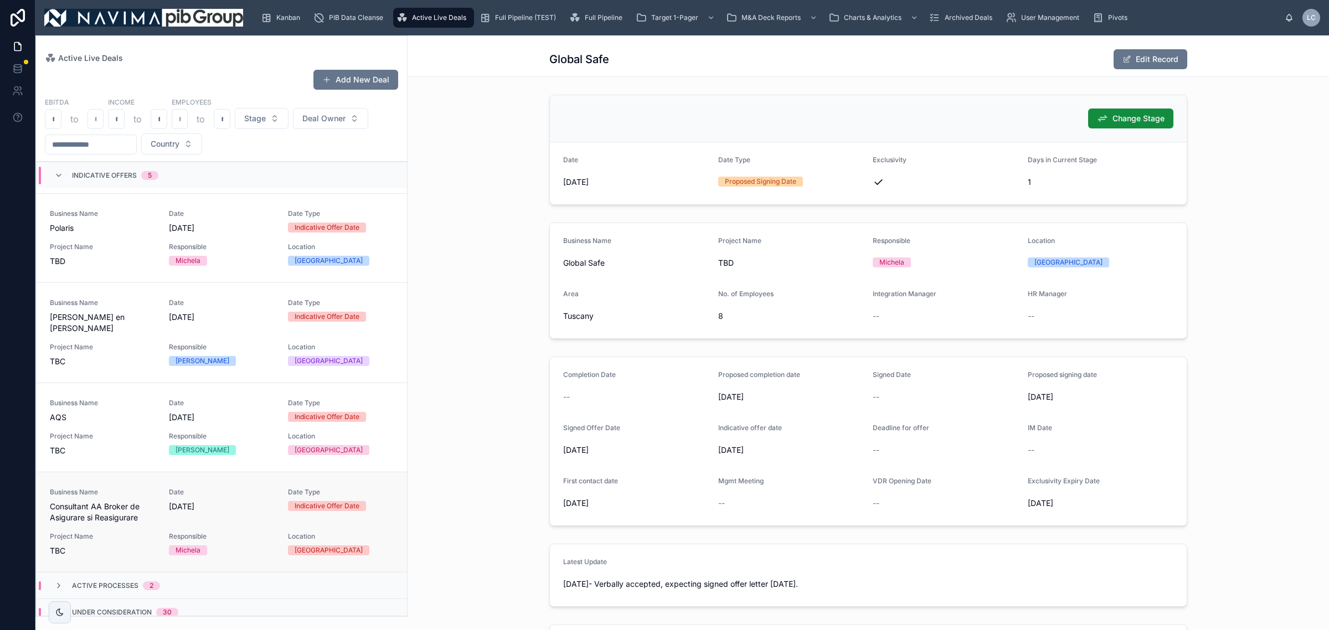
click at [217, 508] on div "Date [DATE]" at bounding box center [222, 505] width 106 height 35
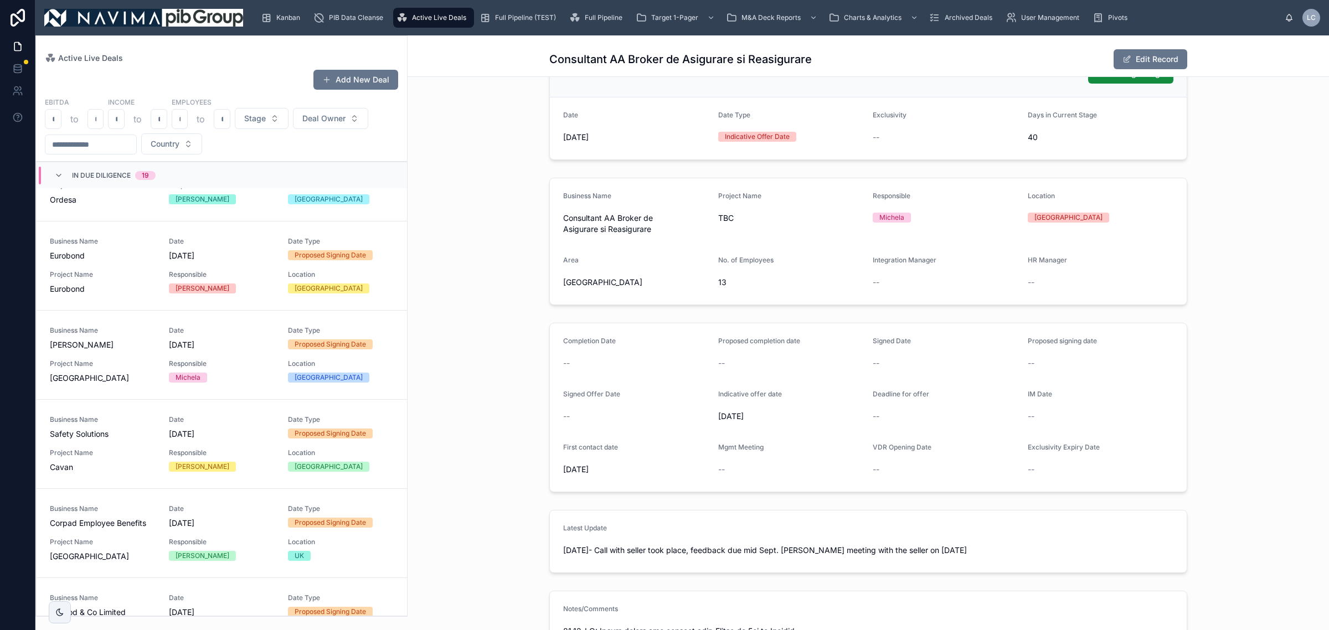
scroll to position [69, 0]
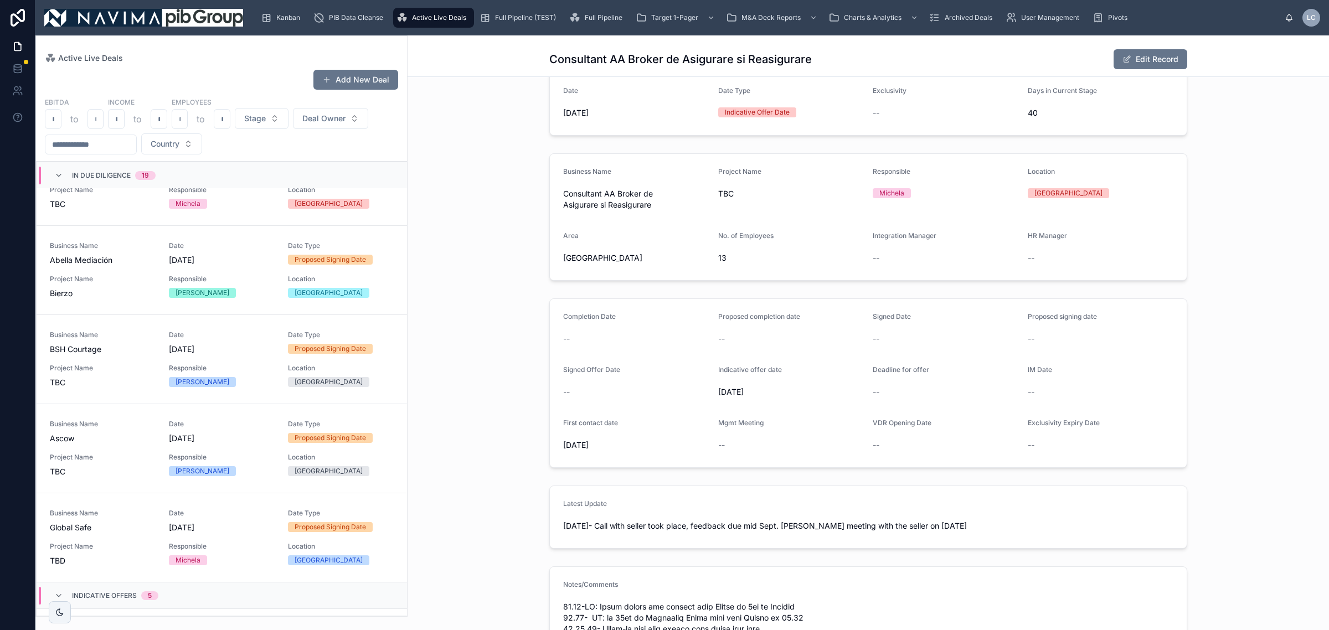
click at [91, 176] on span "In Due Diligence" at bounding box center [101, 175] width 59 height 9
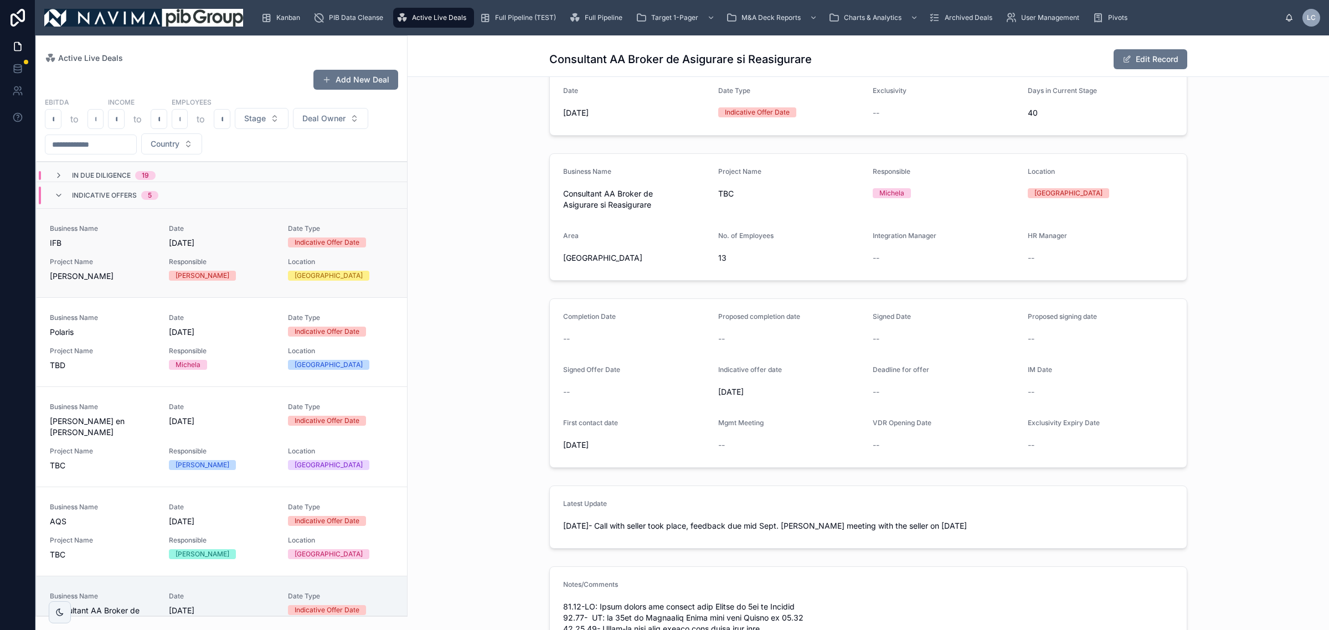
scroll to position [0, 0]
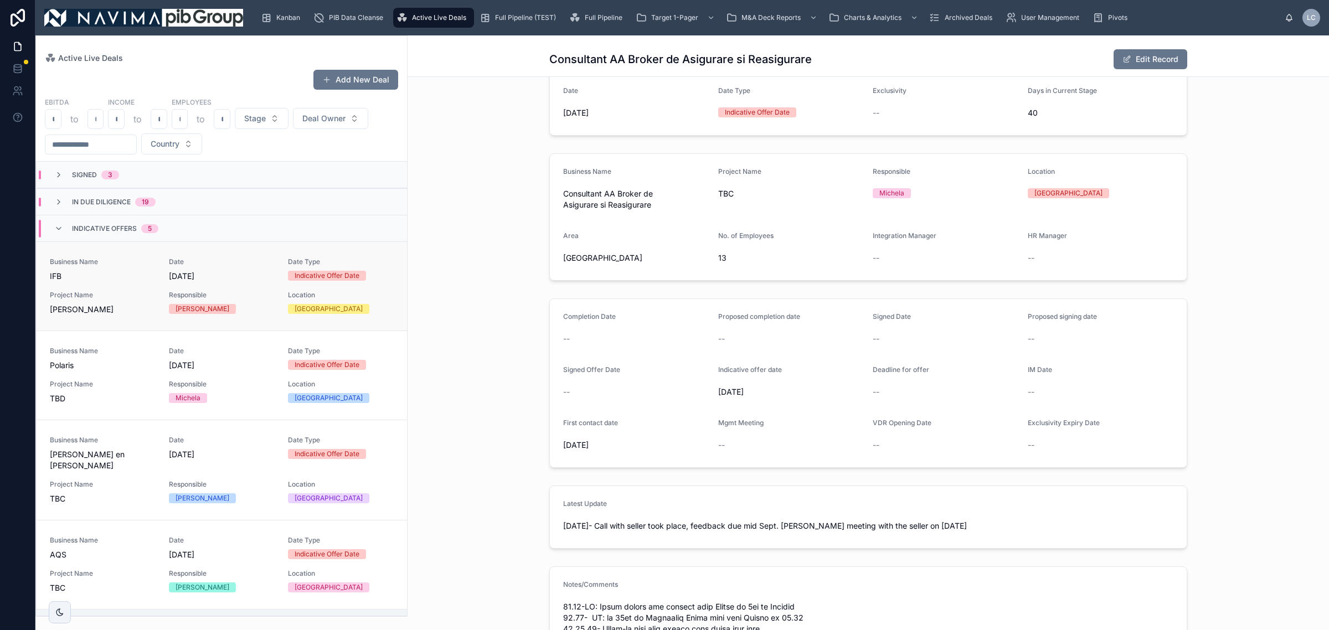
click at [185, 275] on span "[DATE]" at bounding box center [222, 276] width 106 height 11
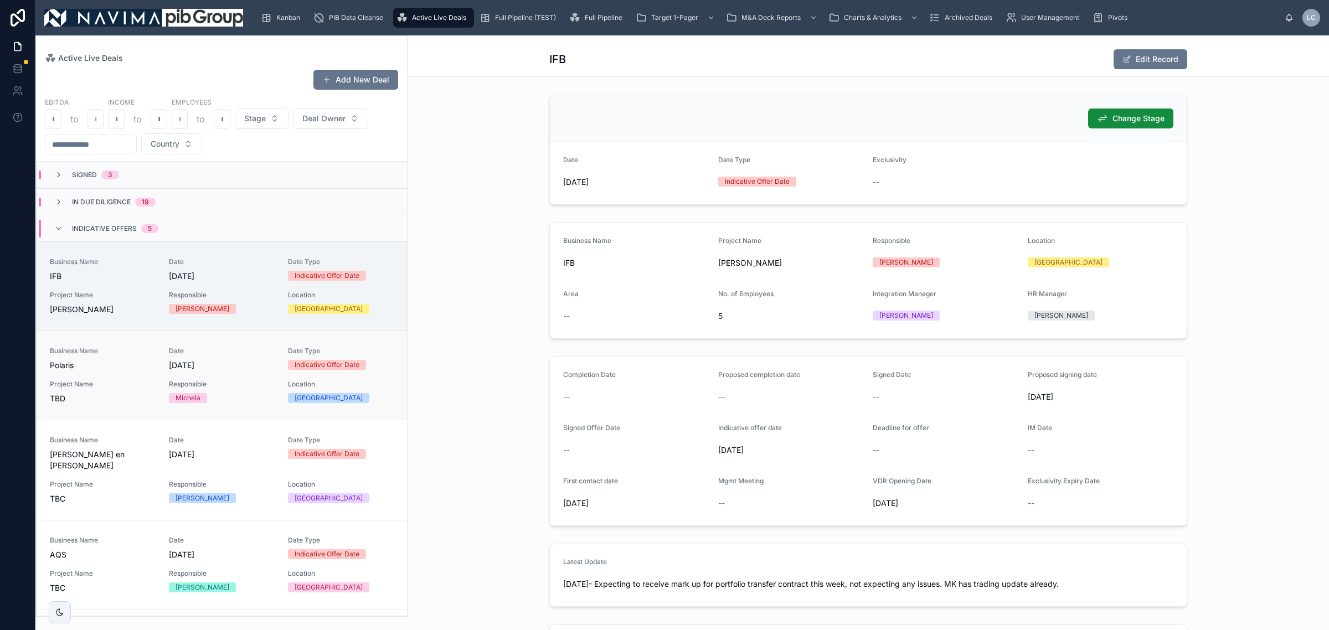
click at [183, 392] on div "Responsible Michela" at bounding box center [222, 391] width 106 height 23
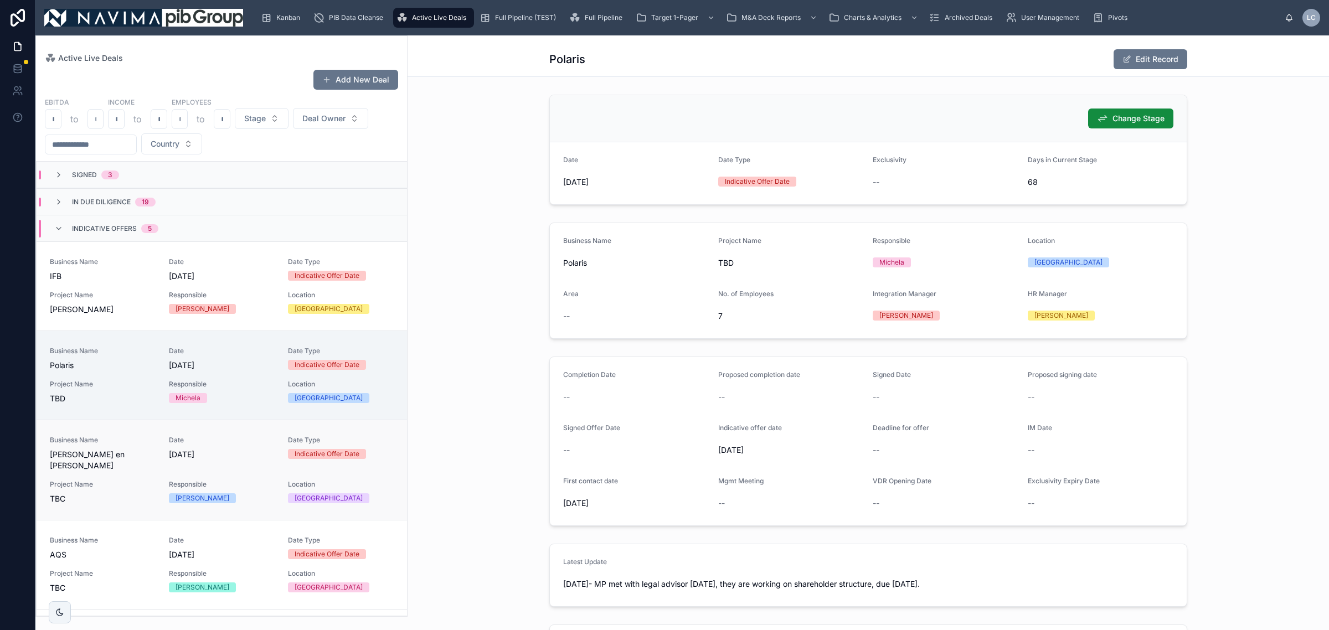
click at [170, 466] on div "Business Name [PERSON_NAME] en [PERSON_NAME] Date [DATE] Date Type Indicative O…" at bounding box center [222, 470] width 344 height 69
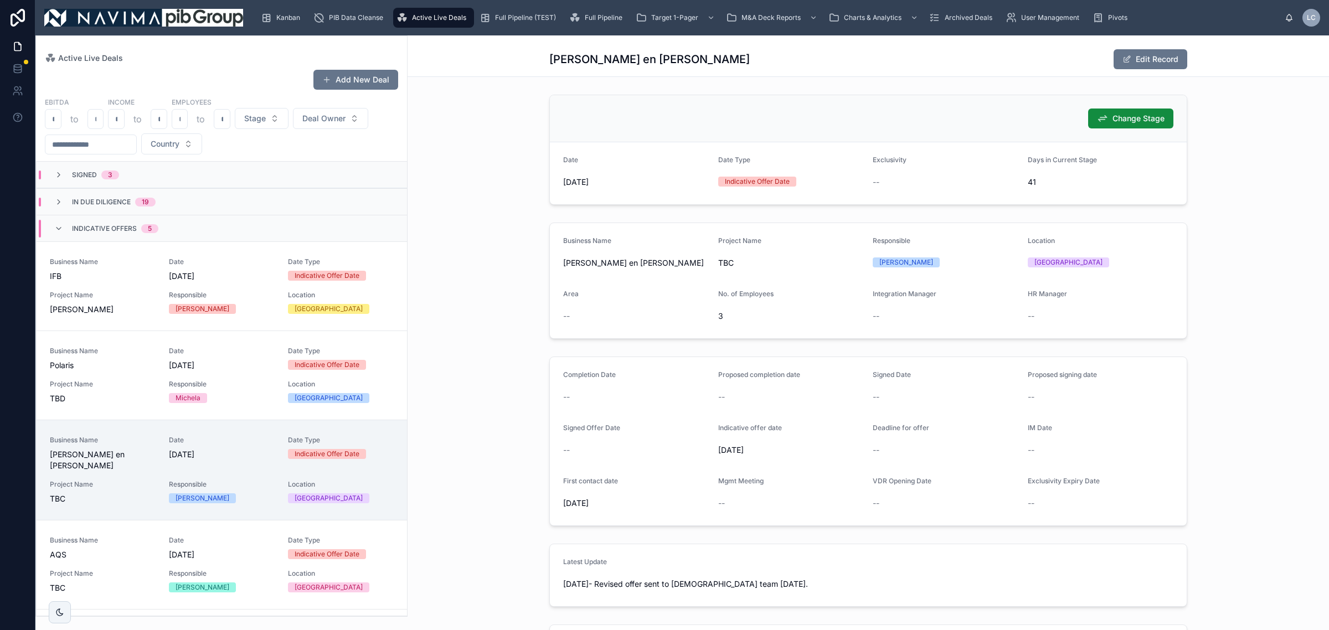
scroll to position [69, 0]
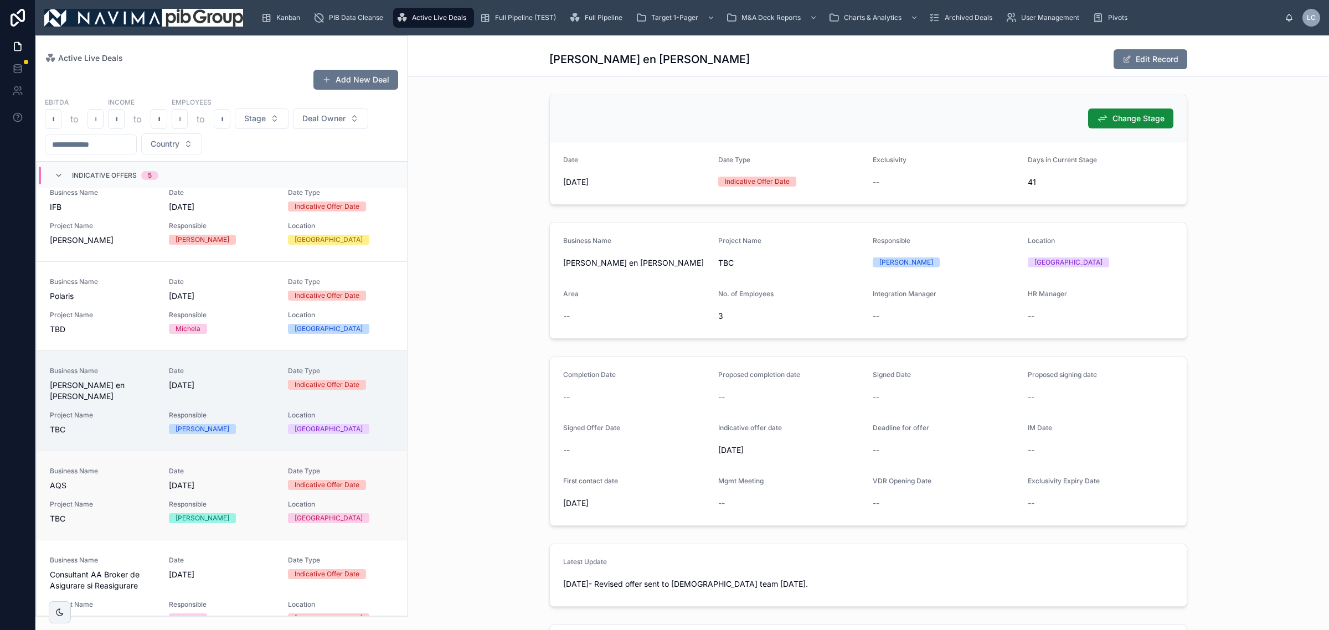
click at [169, 482] on div "Business Name AQS Date [DATE] Date Type Indicative Offer Date Project Name TBC …" at bounding box center [222, 496] width 344 height 58
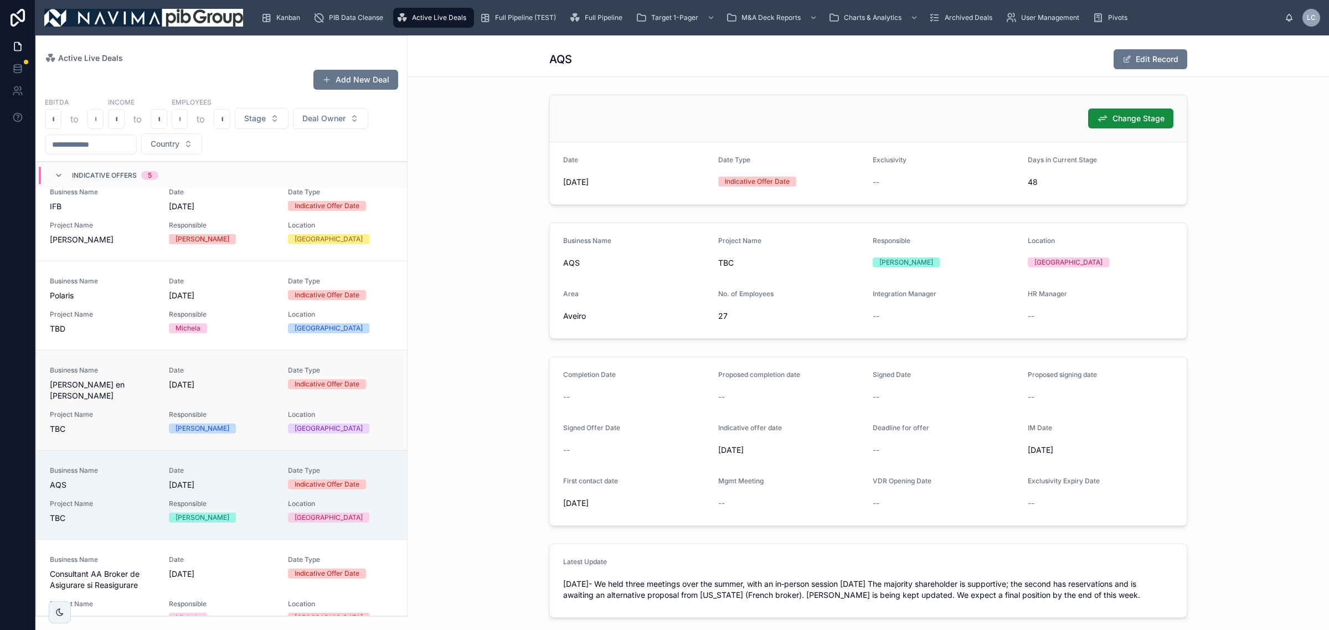
scroll to position [136, 0]
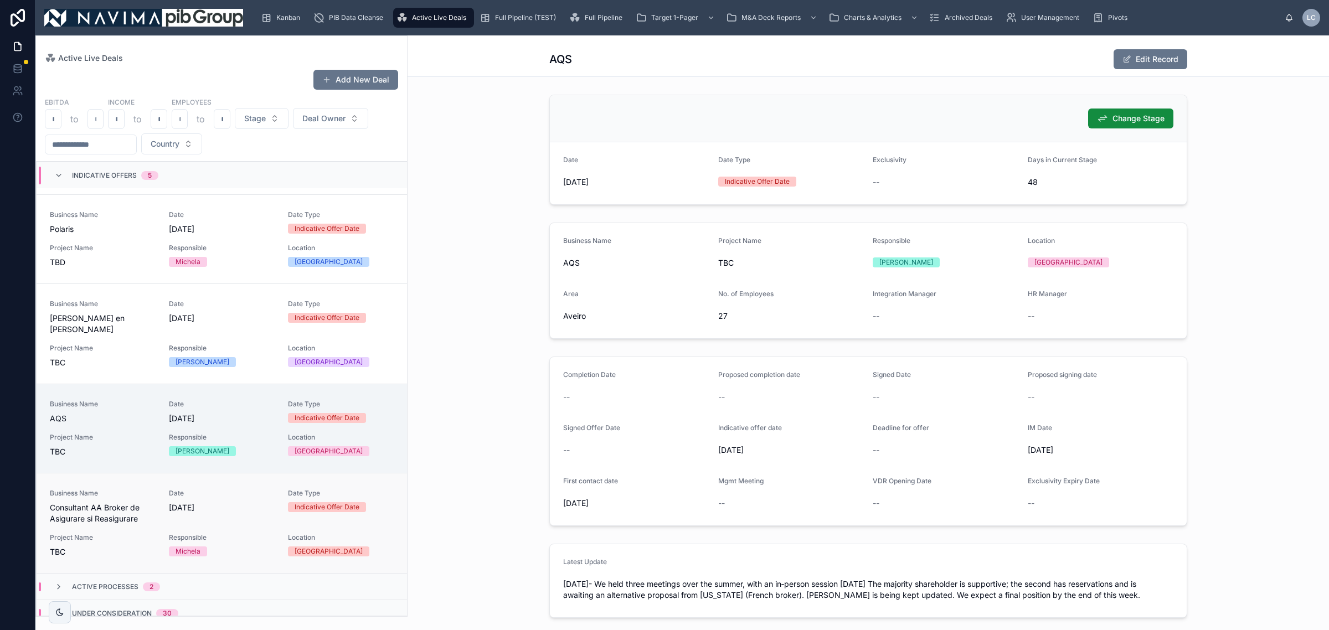
click at [251, 519] on div "Business Name Consultant AA Broker de Asigurare si Reasigurare Date [DATE] Date…" at bounding box center [222, 523] width 344 height 69
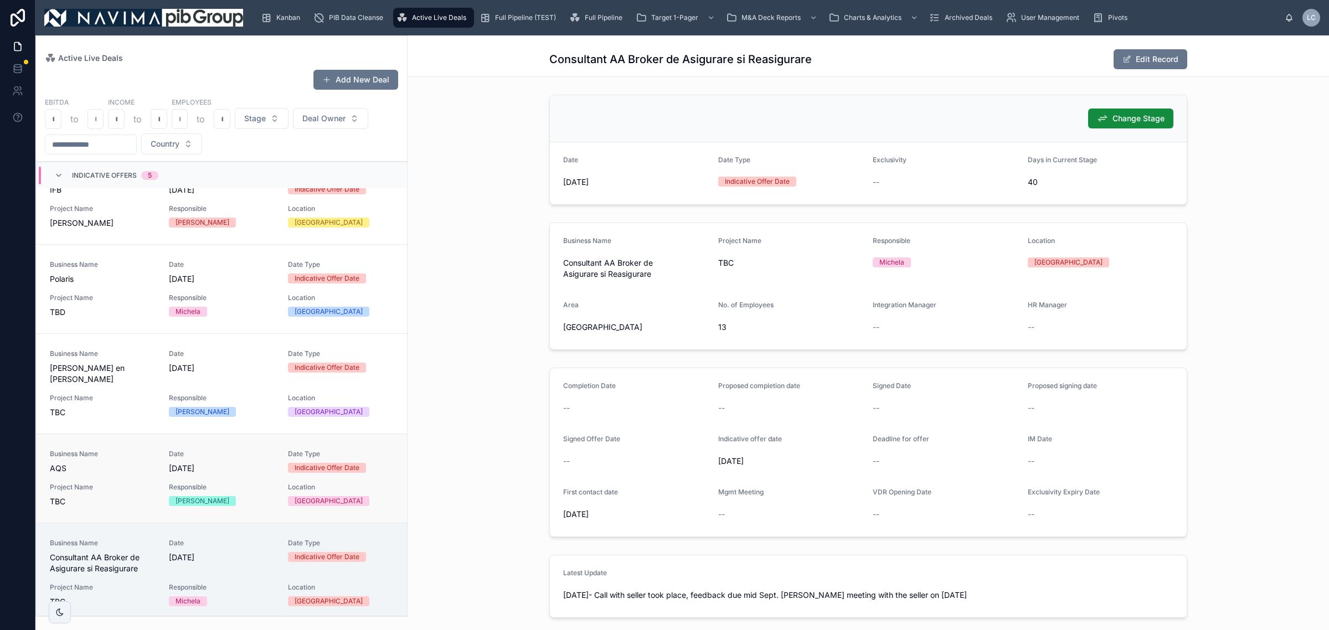
scroll to position [136, 0]
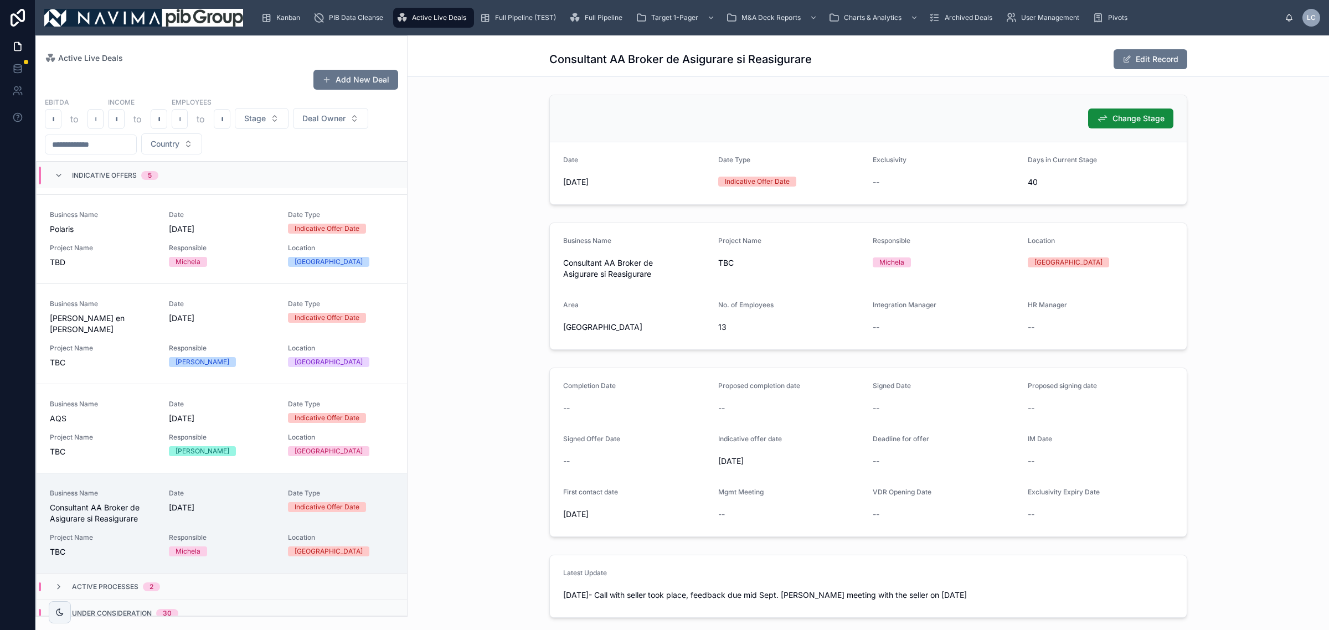
click at [149, 173] on div "5" at bounding box center [150, 175] width 4 height 9
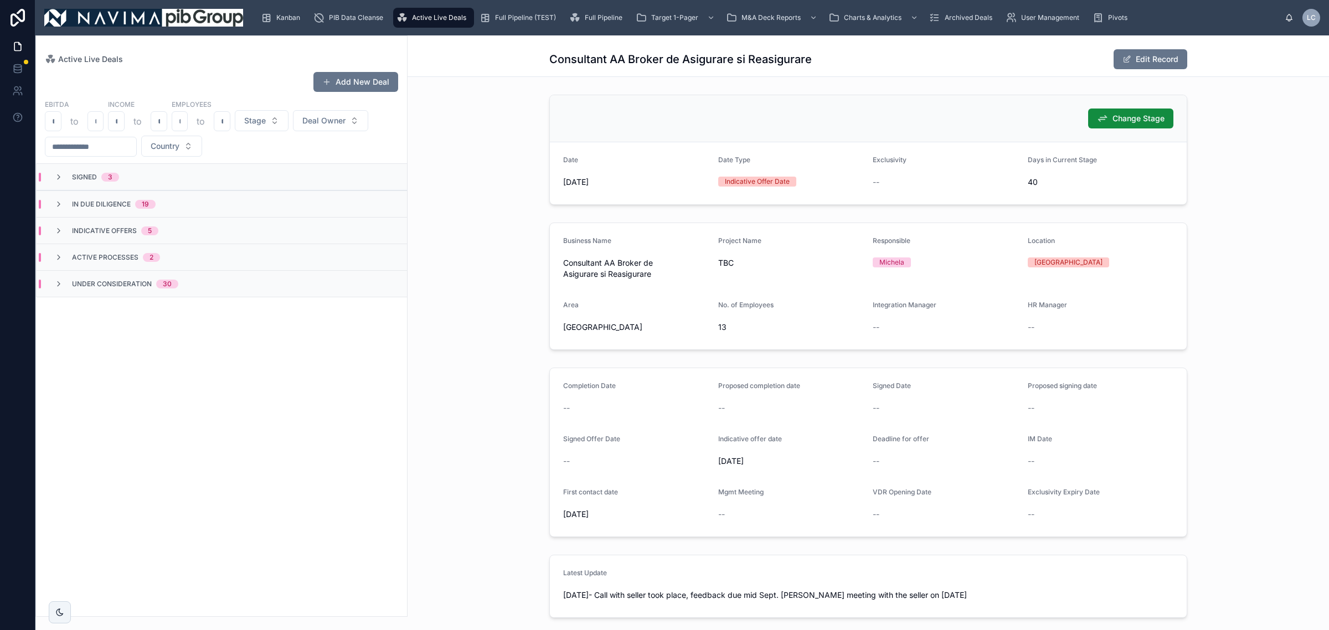
scroll to position [0, 0]
click at [180, 259] on div "Active Processes 2" at bounding box center [222, 257] width 370 height 27
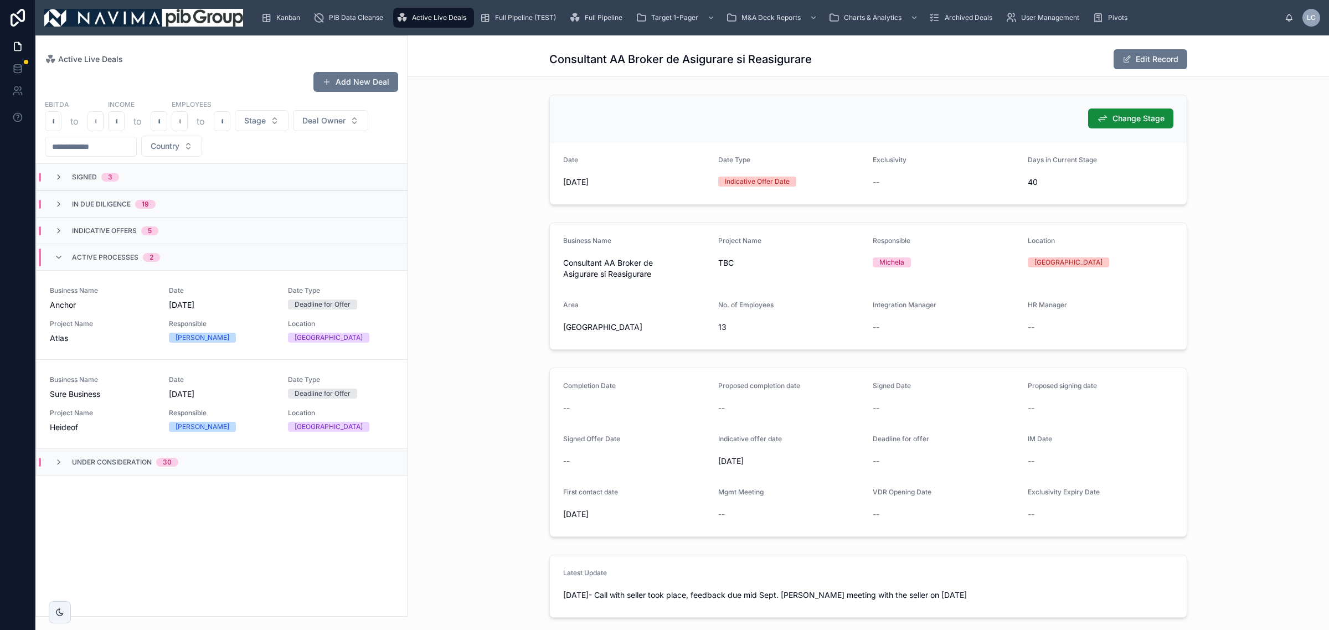
click at [180, 263] on div "Active Processes 2" at bounding box center [222, 257] width 370 height 27
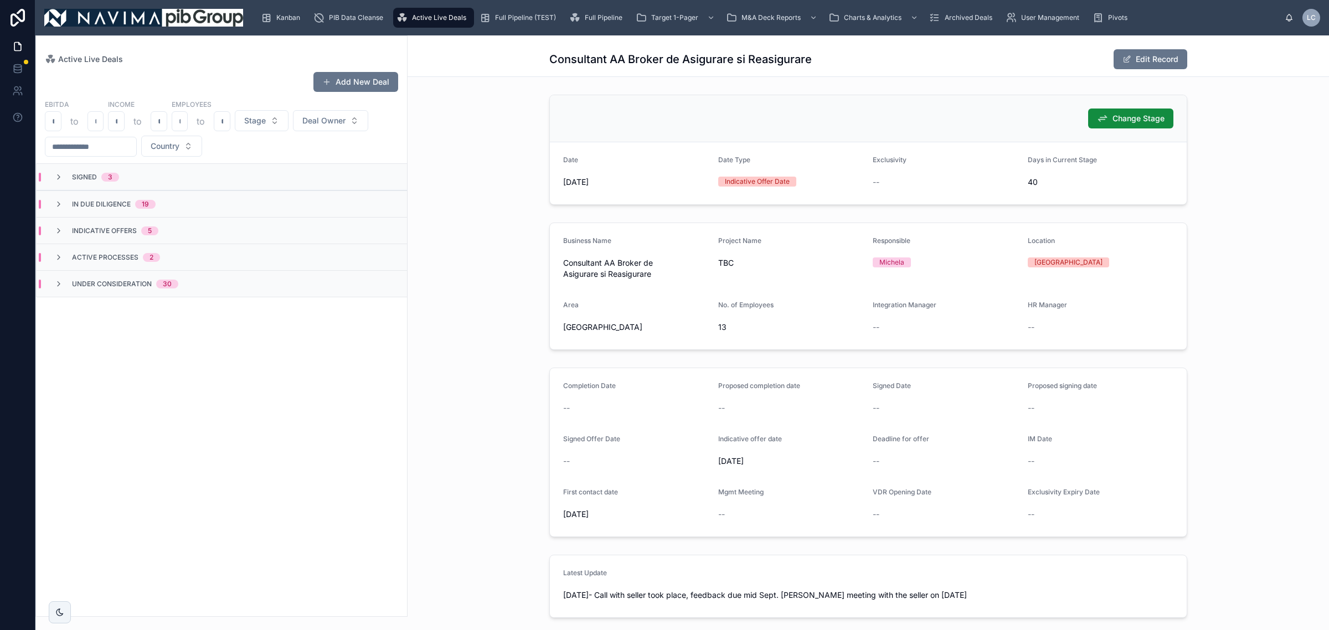
click at [183, 283] on div "Under Consideration 30" at bounding box center [116, 284] width 151 height 9
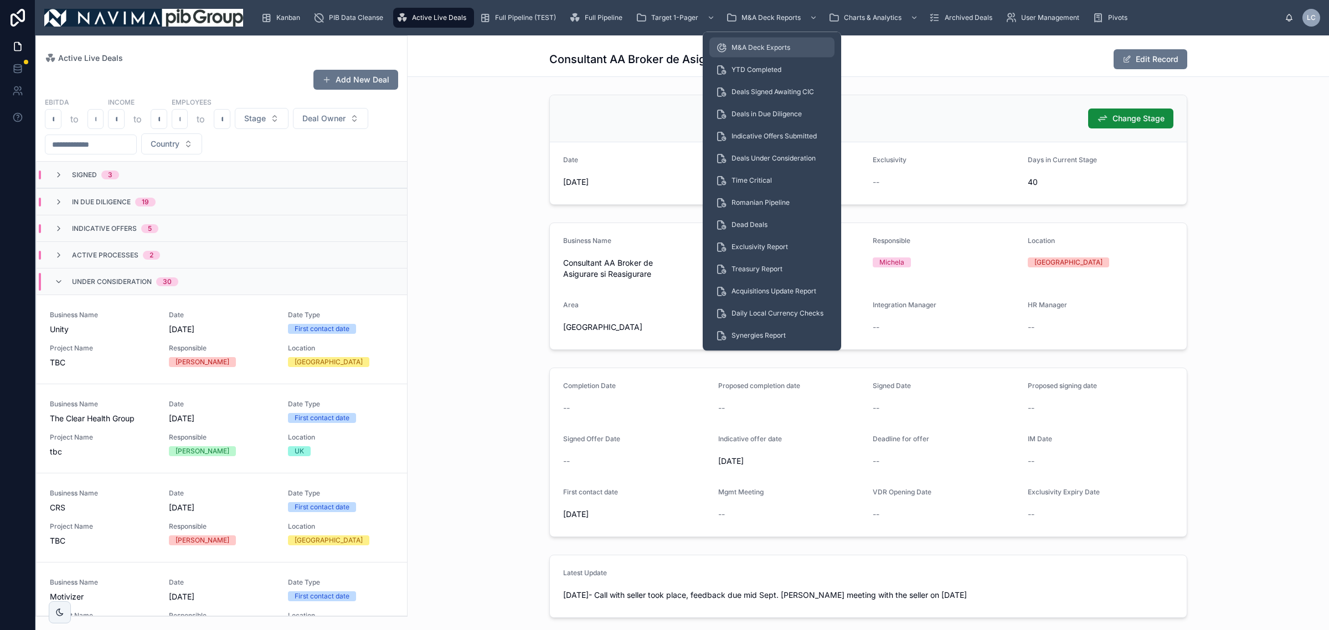
click at [766, 45] on span "M&A Deck Exports" at bounding box center [760, 47] width 59 height 9
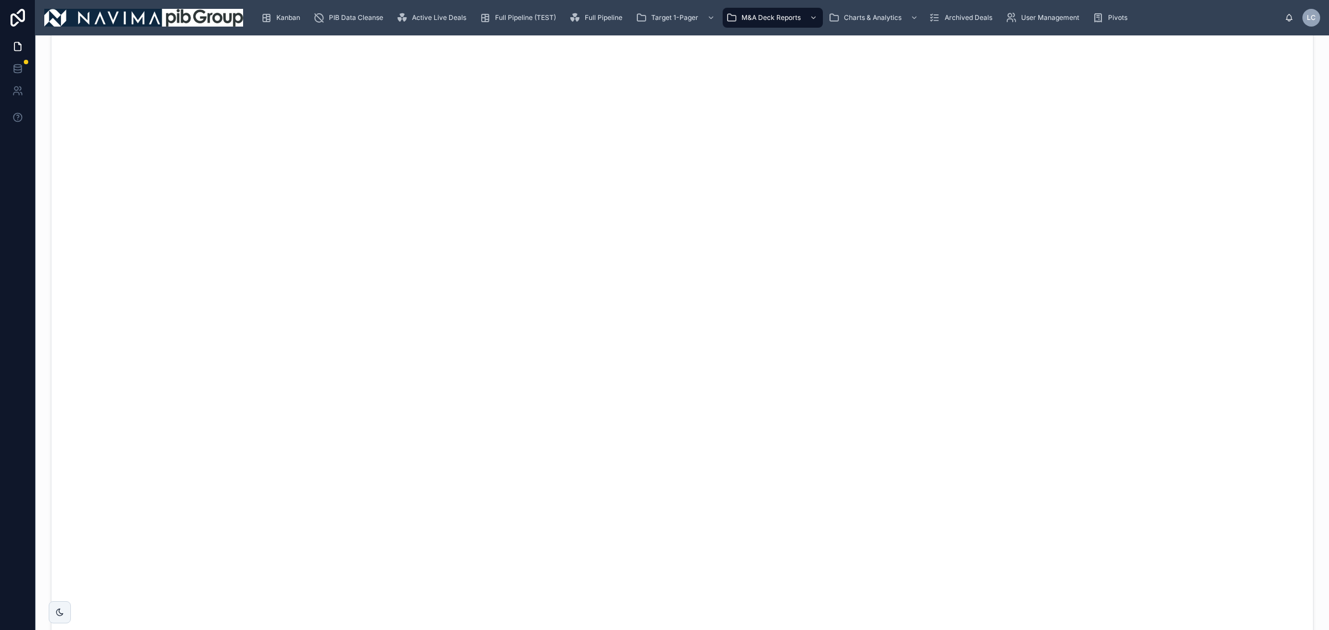
scroll to position [2837, 0]
click at [457, 19] on span "Active Live Deals" at bounding box center [439, 17] width 54 height 9
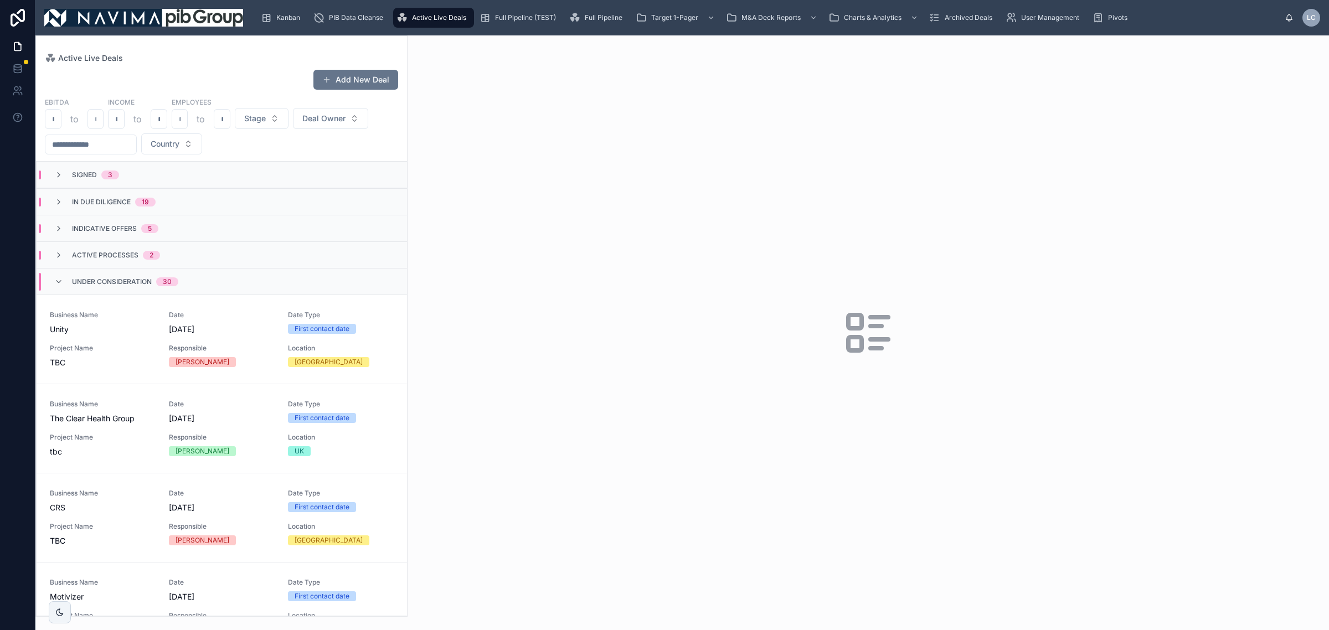
scroll to position [554, 0]
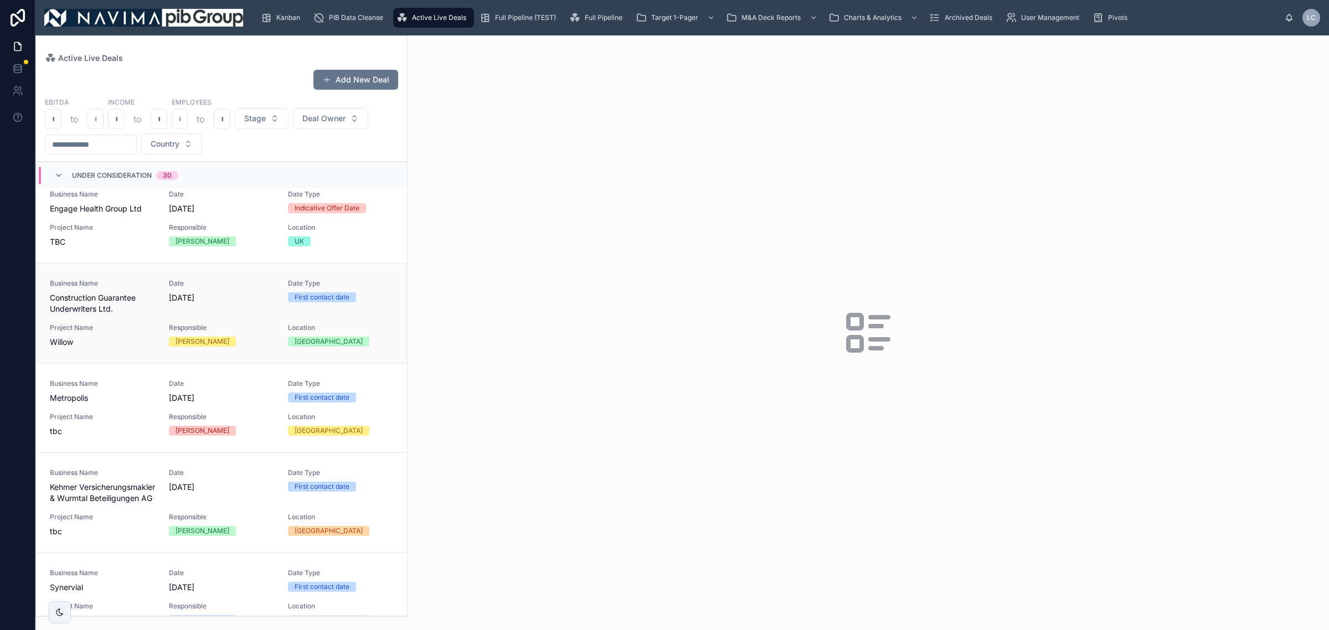
click at [199, 325] on span "Responsible" at bounding box center [222, 327] width 106 height 9
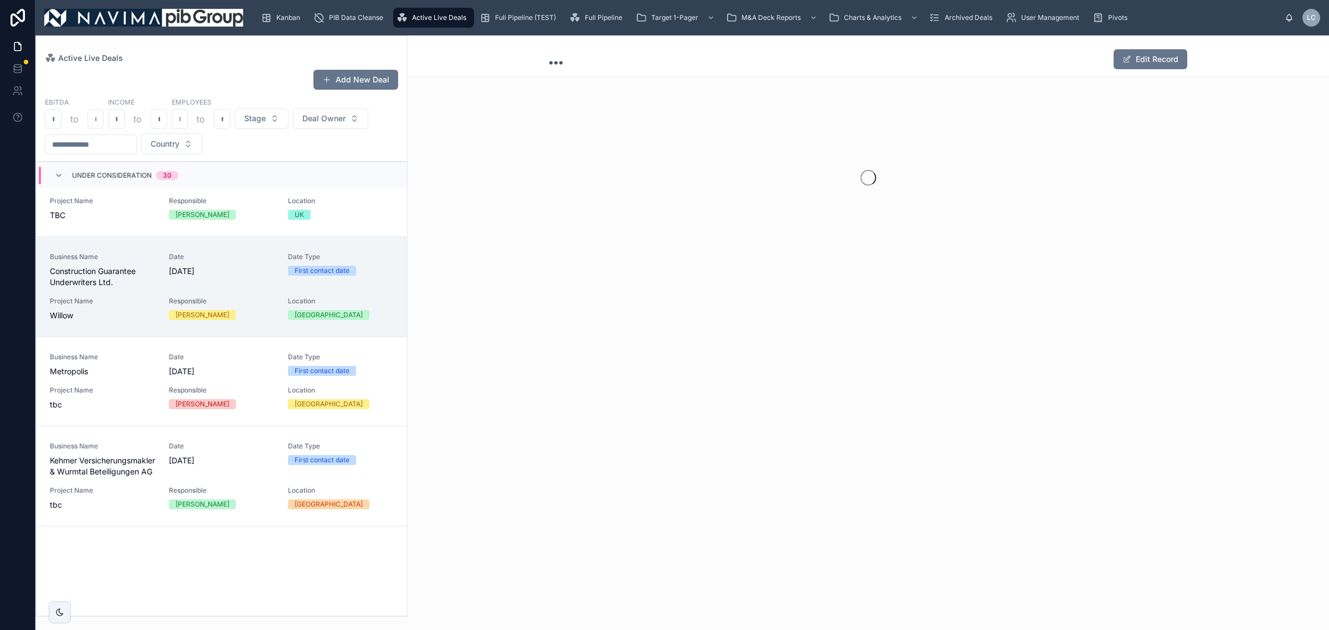
scroll to position [817, 0]
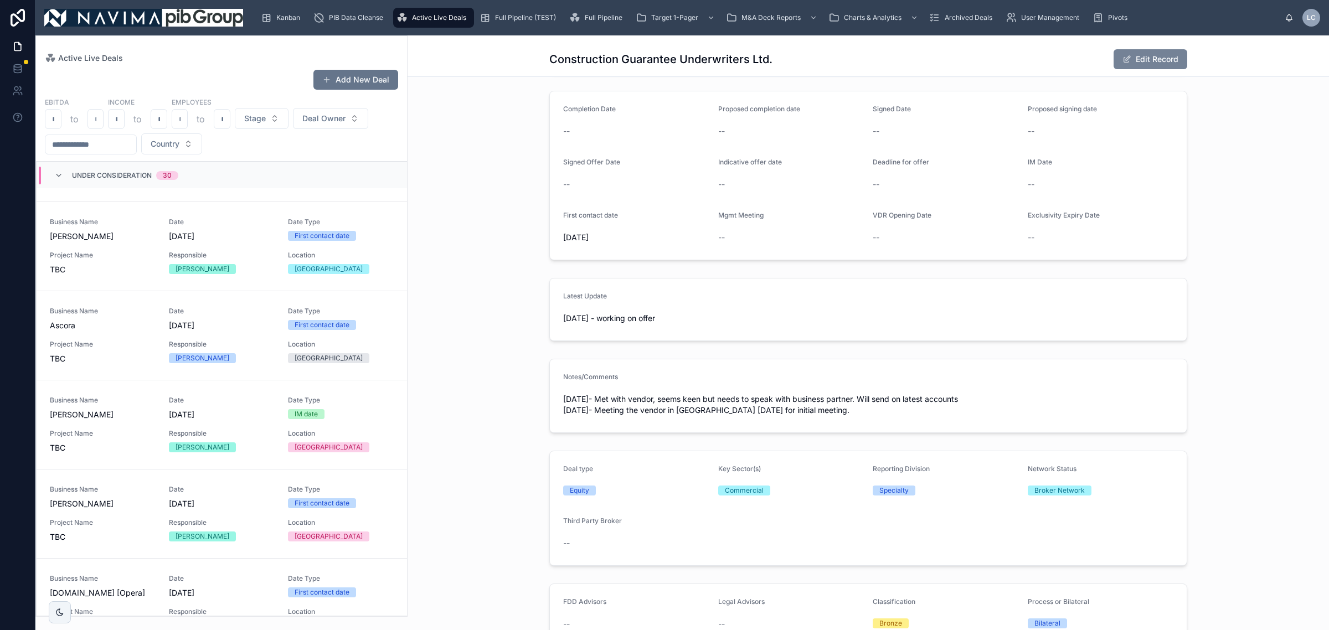
click at [1167, 51] on button "Edit Record" at bounding box center [1150, 59] width 74 height 20
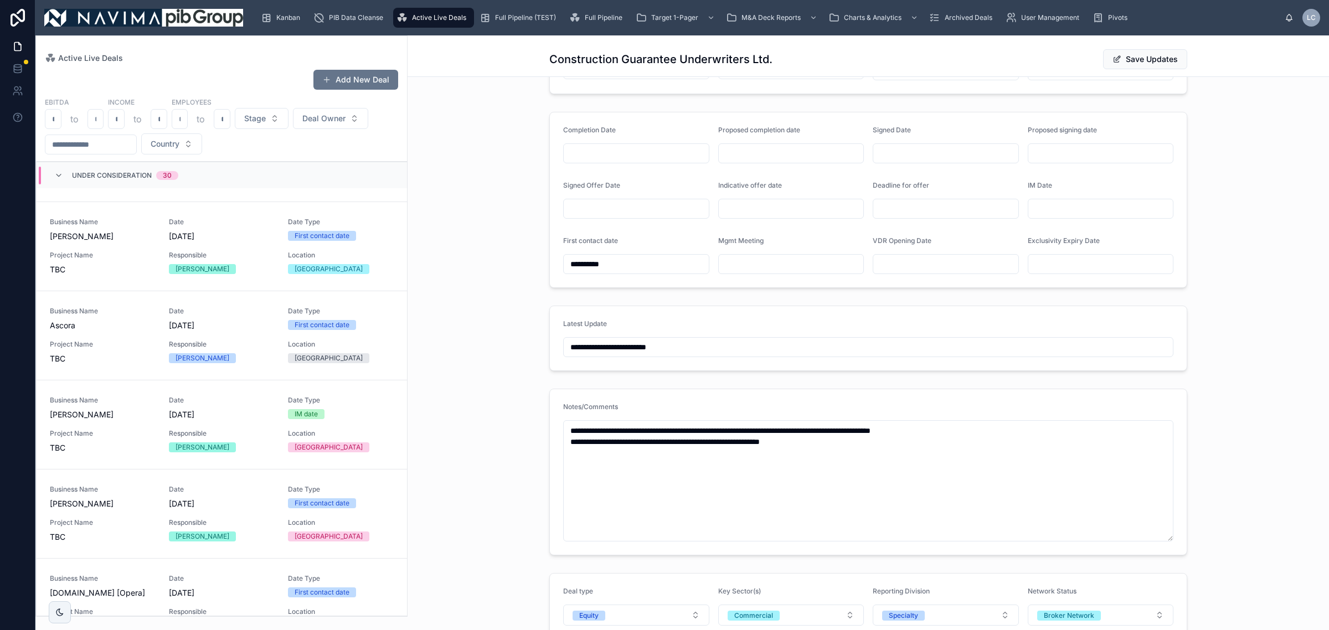
scroll to position [295, 0]
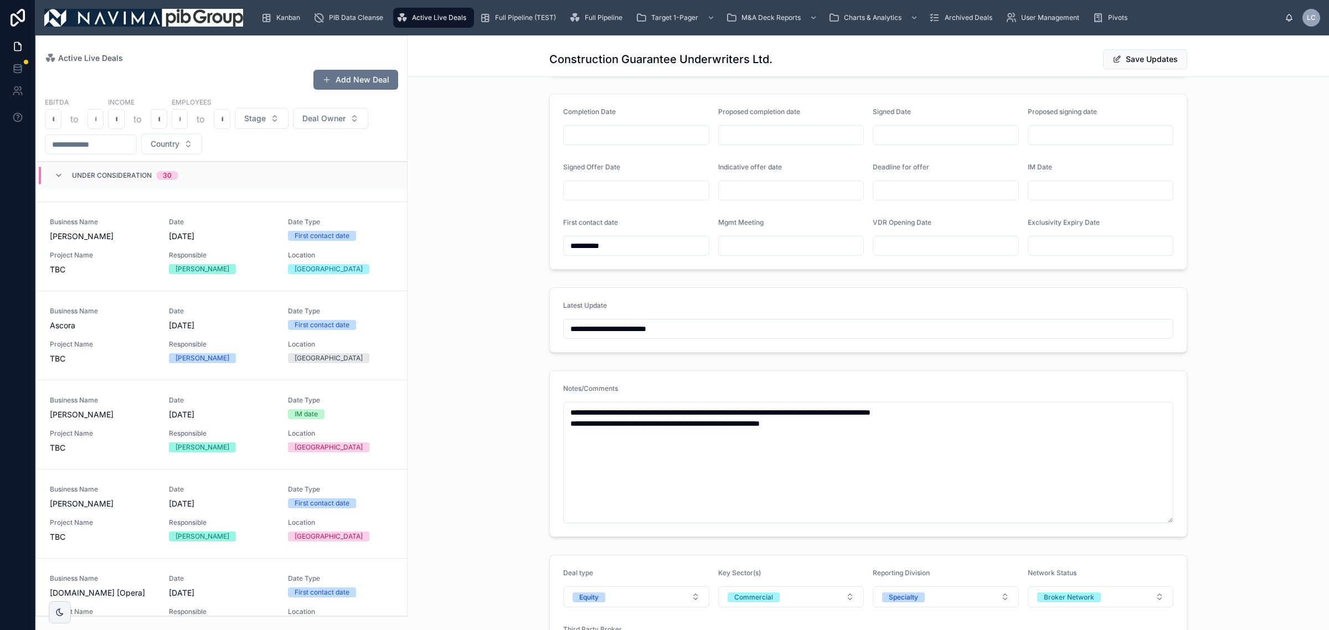
click at [599, 332] on input "**********" at bounding box center [868, 329] width 609 height 16
click at [611, 328] on input "**********" at bounding box center [868, 329] width 609 height 16
type input "**********"
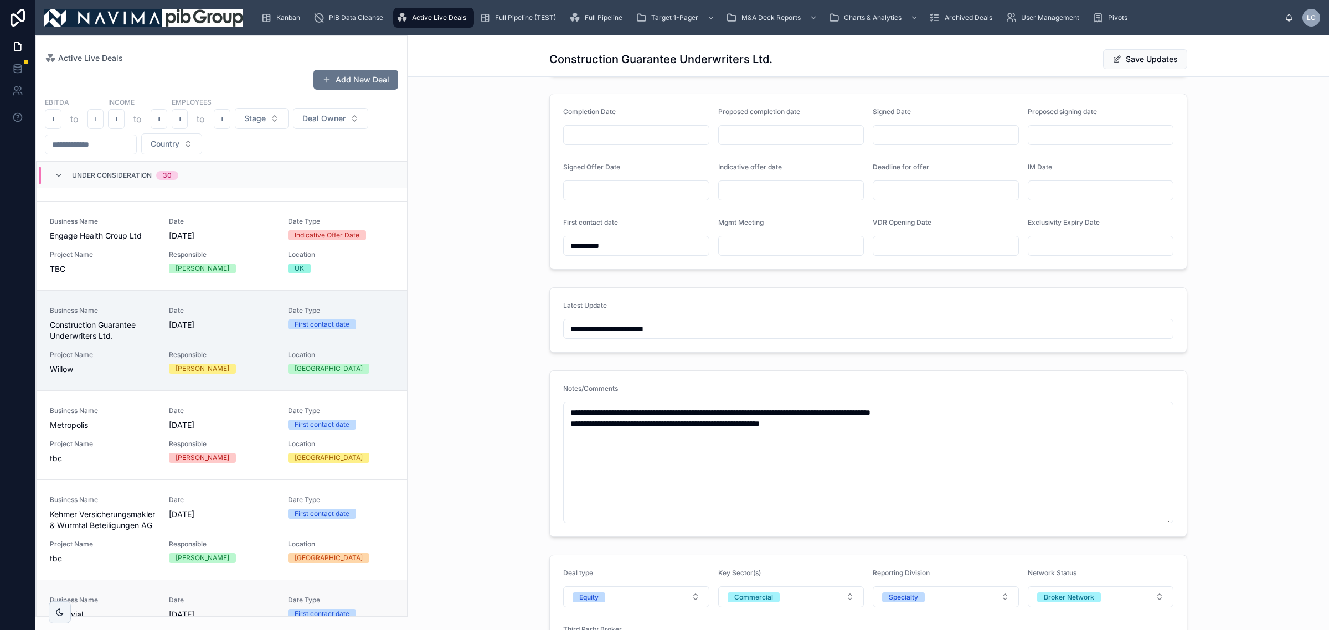
scroll to position [2437, 0]
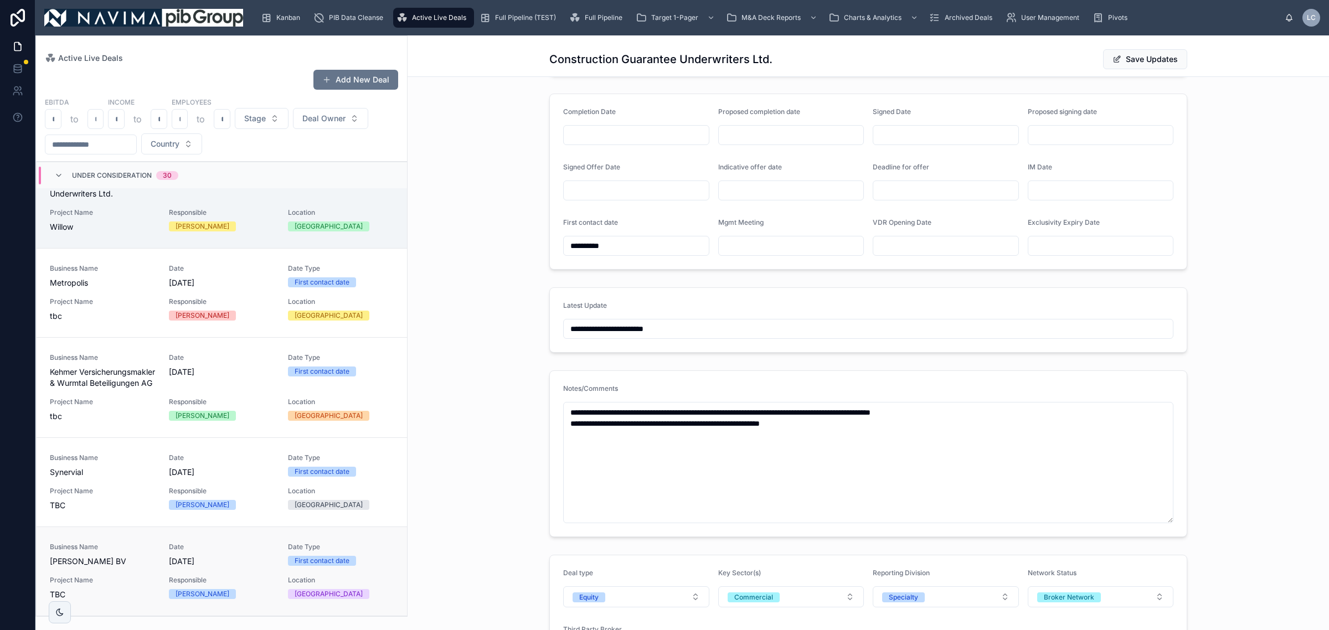
click at [163, 558] on div "Business Name [PERSON_NAME] BV Date [DATE] Date Type First contact date Project…" at bounding box center [222, 572] width 344 height 58
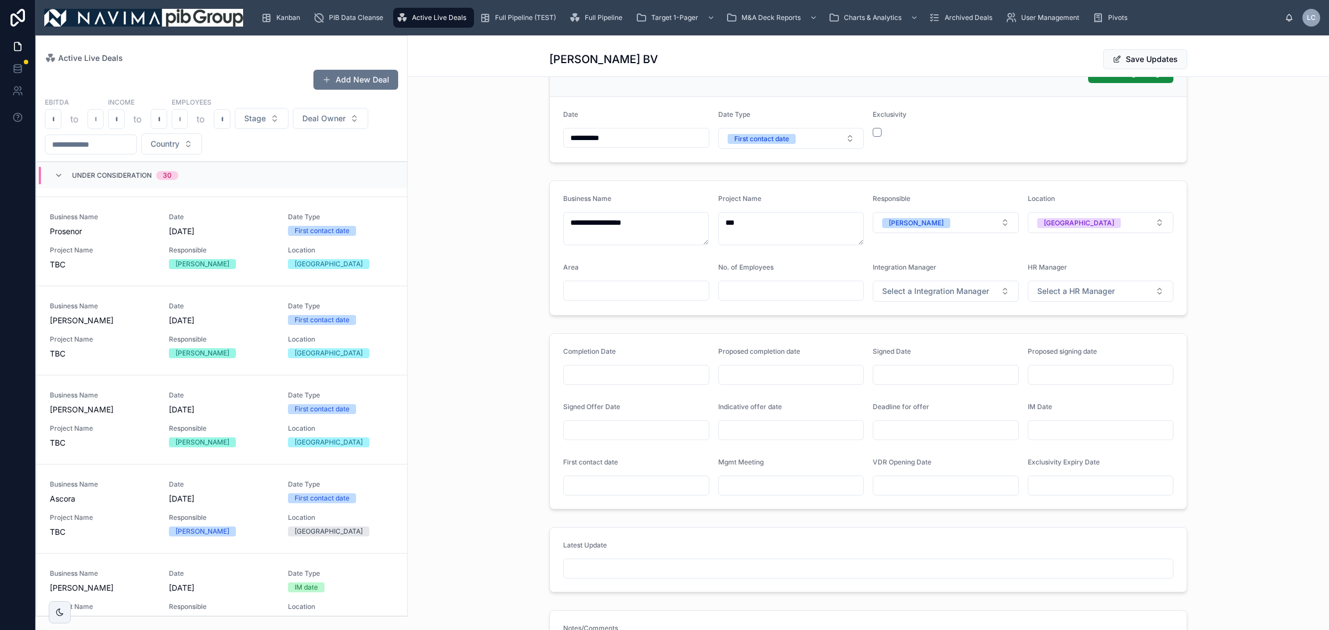
scroll to position [69, 0]
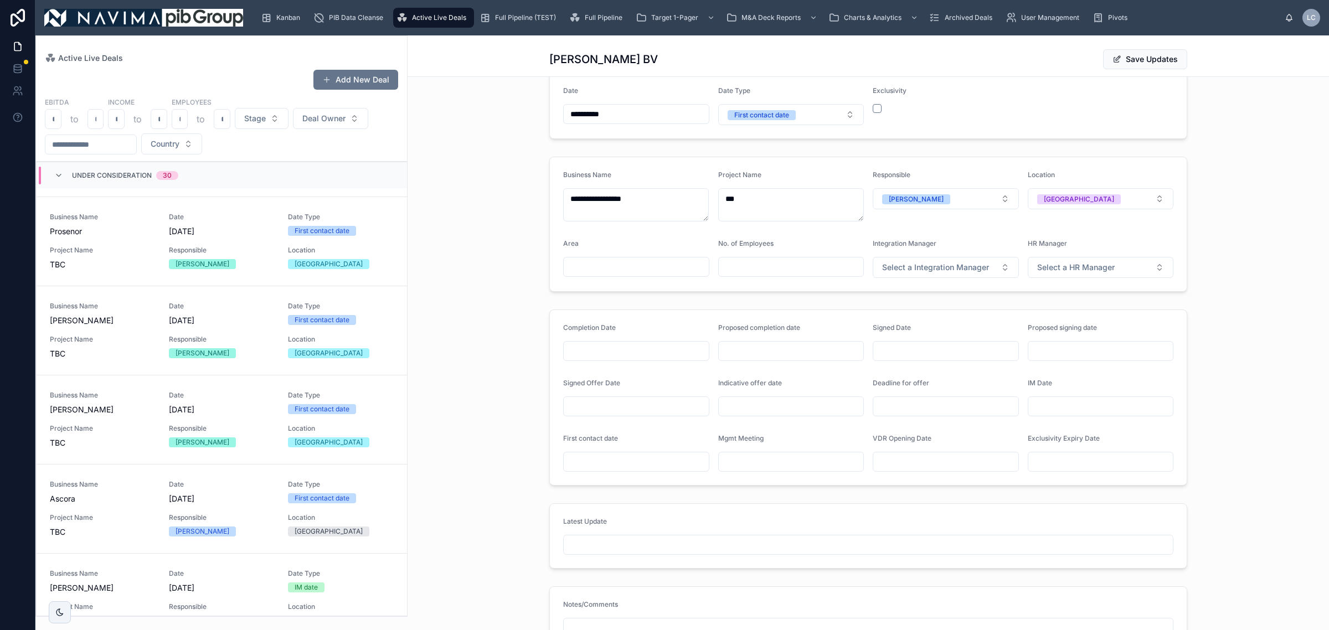
click at [711, 538] on div at bounding box center [868, 545] width 610 height 20
click at [715, 543] on input "text" at bounding box center [868, 545] width 609 height 16
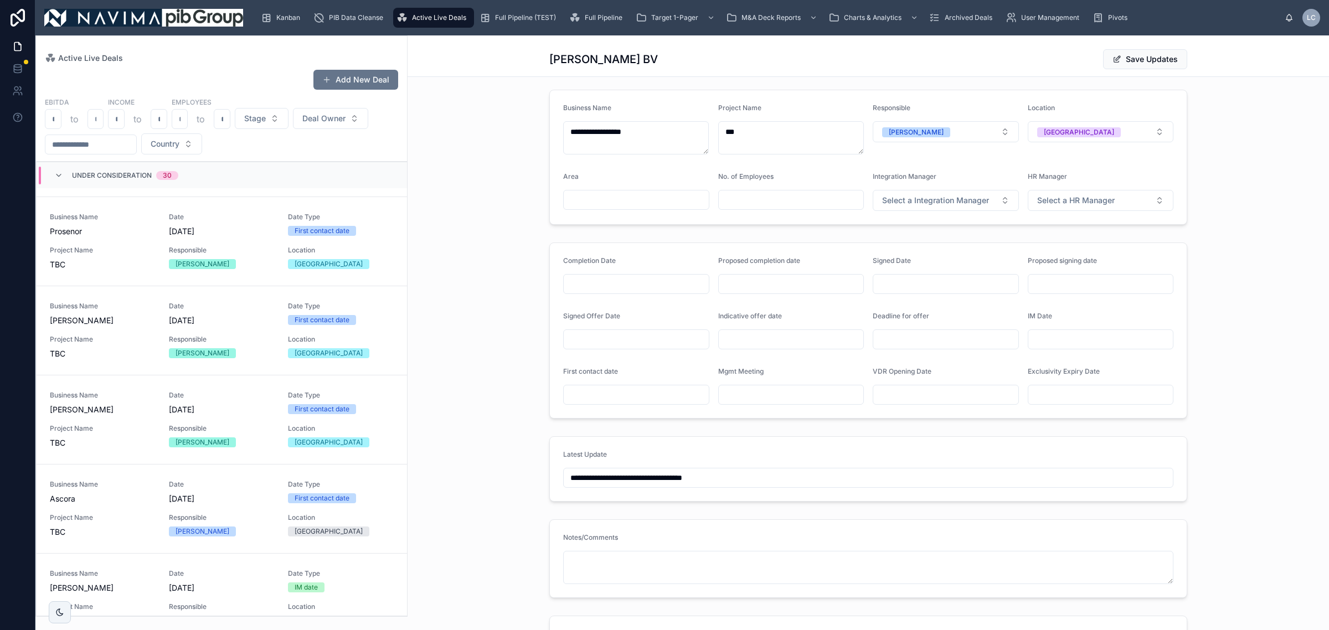
scroll to position [0, 0]
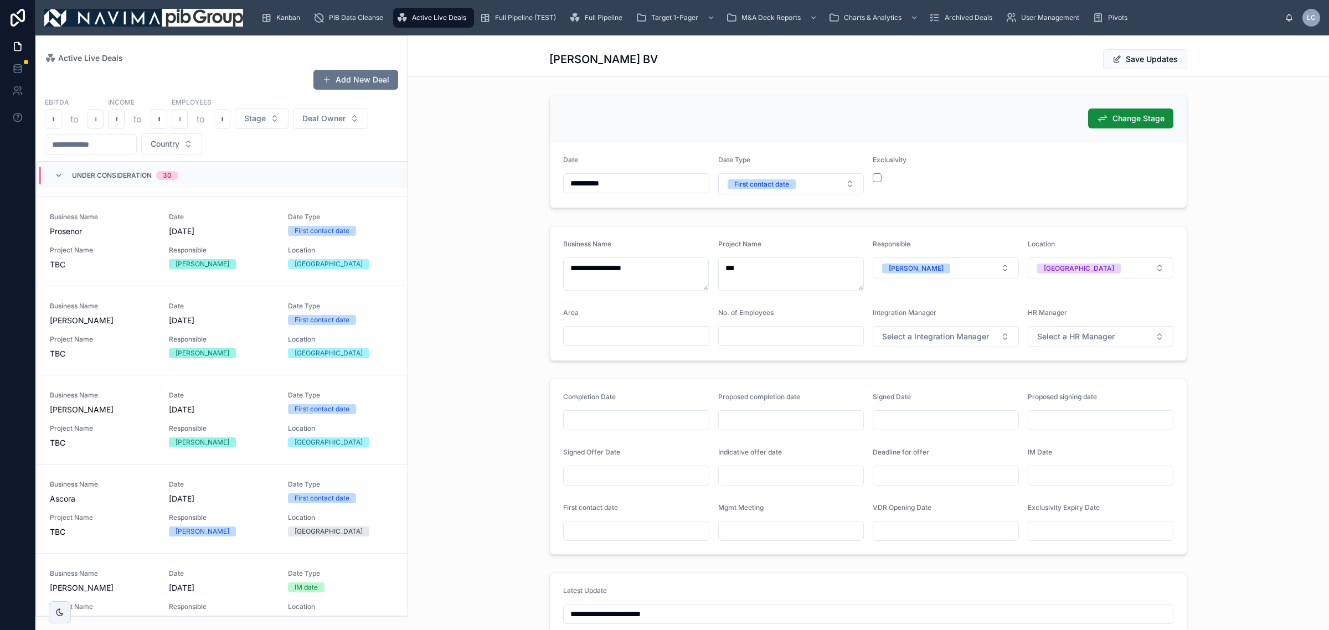
drag, startPoint x: 699, startPoint y: 67, endPoint x: 505, endPoint y: 69, distance: 193.2
click at [505, 69] on div "Active Live Deals [PERSON_NAME] BV Save Updates" at bounding box center [867, 56] width 921 height 42
copy h1 "[PERSON_NAME] BV"
type input "**********"
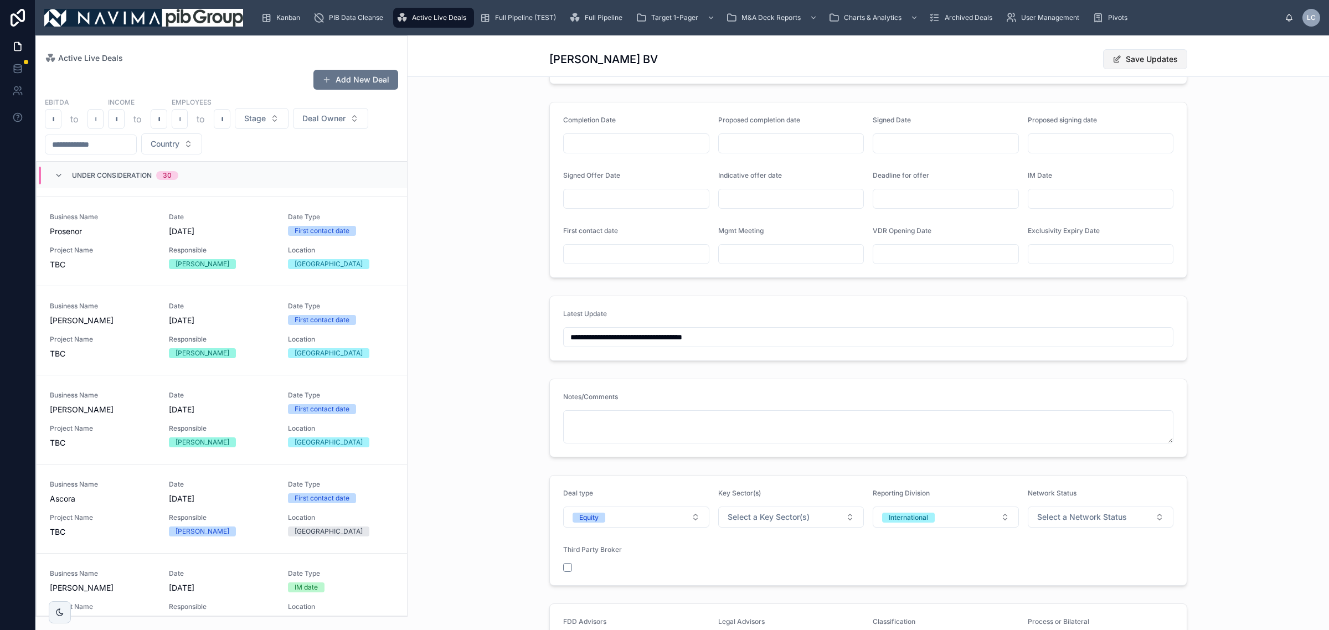
drag, startPoint x: 1167, startPoint y: 51, endPoint x: 1153, endPoint y: 59, distance: 15.4
click at [1164, 51] on button "Save Updates" at bounding box center [1145, 59] width 84 height 20
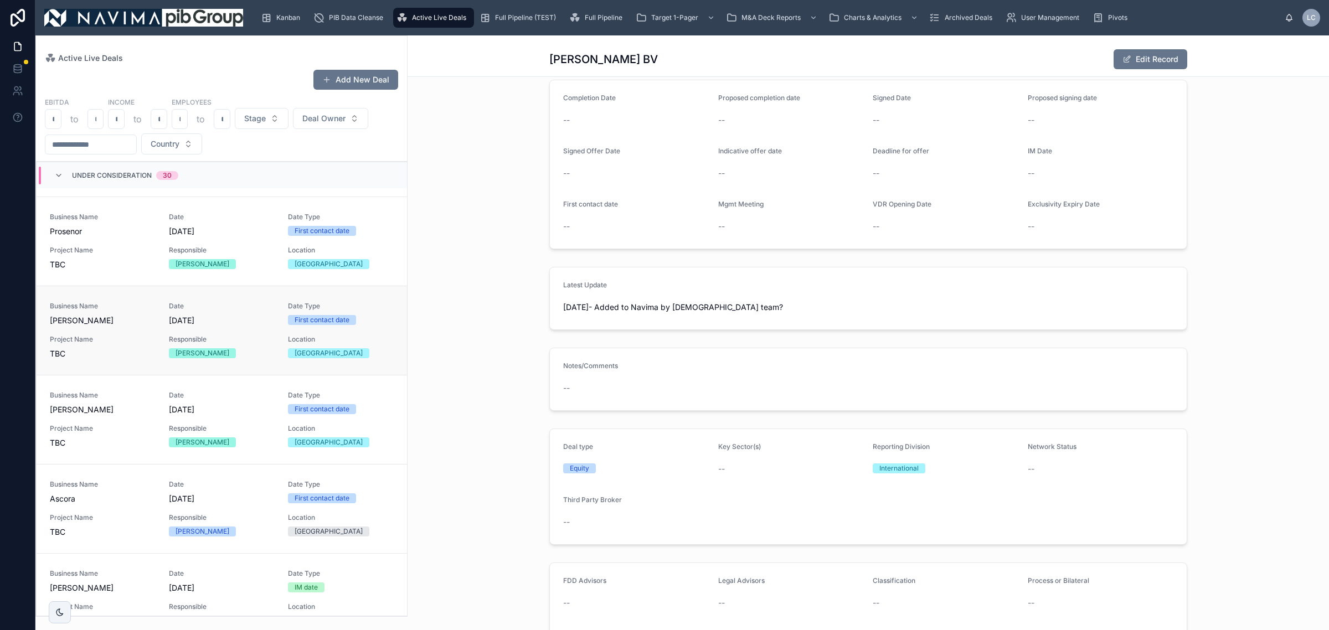
scroll to position [257, 0]
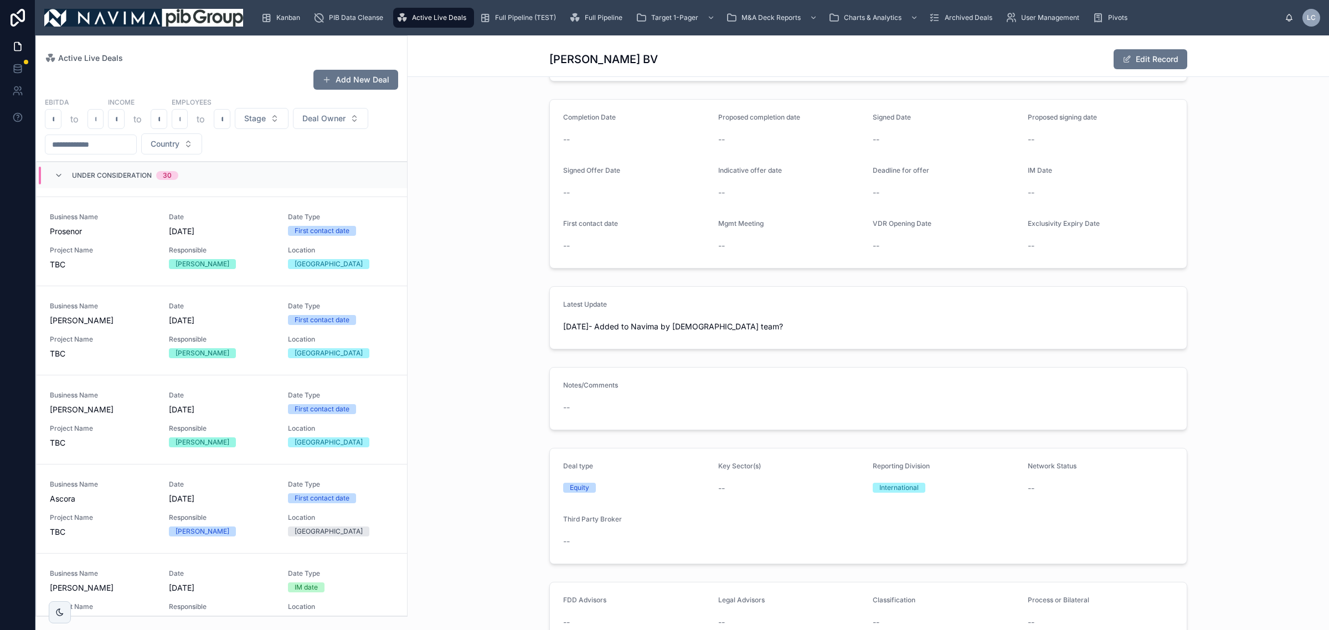
click at [128, 164] on div "Under Consideration 30" at bounding box center [222, 175] width 370 height 27
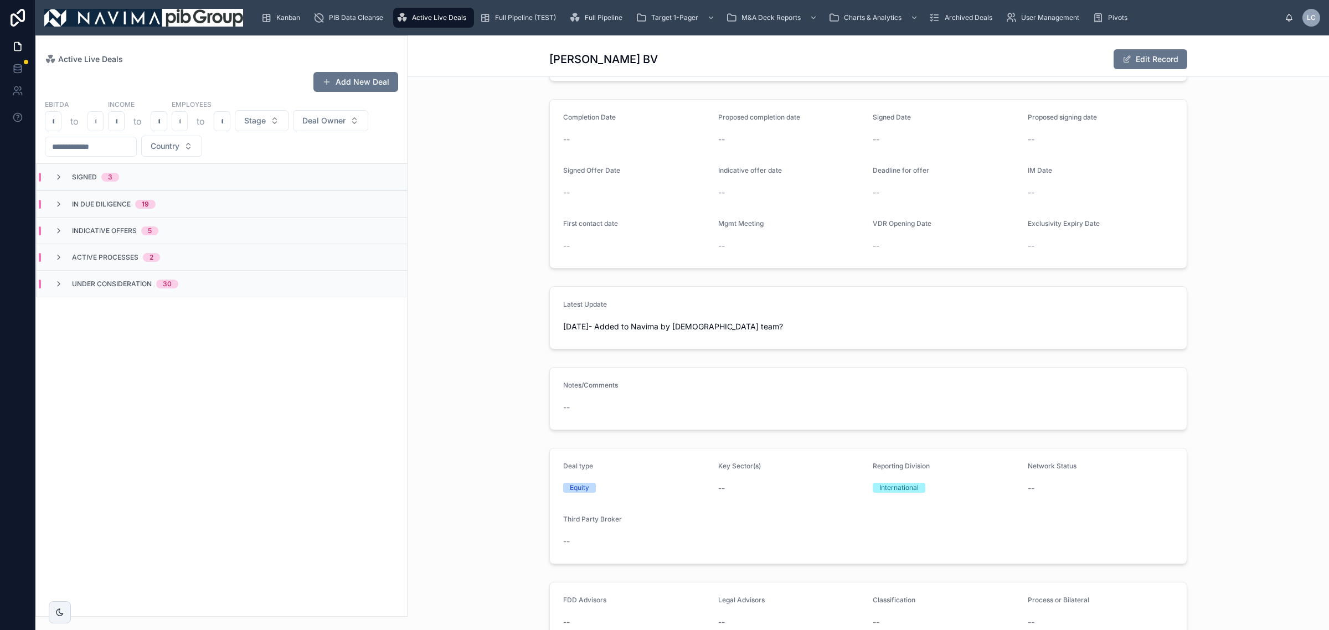
click at [448, 24] on div "Active Live Deals" at bounding box center [433, 18] width 74 height 18
